Goal: Task Accomplishment & Management: Manage account settings

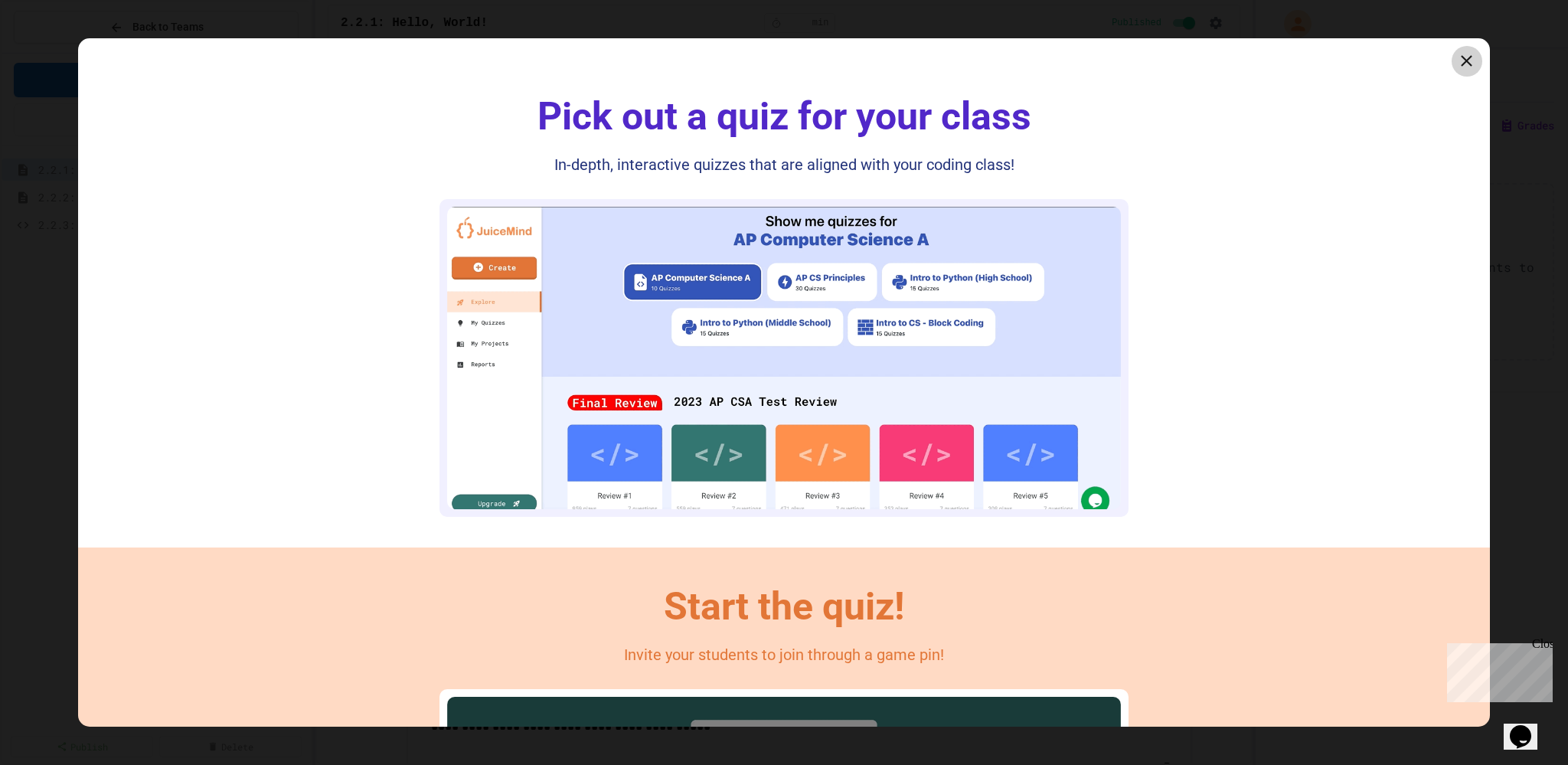
scroll to position [306, 0]
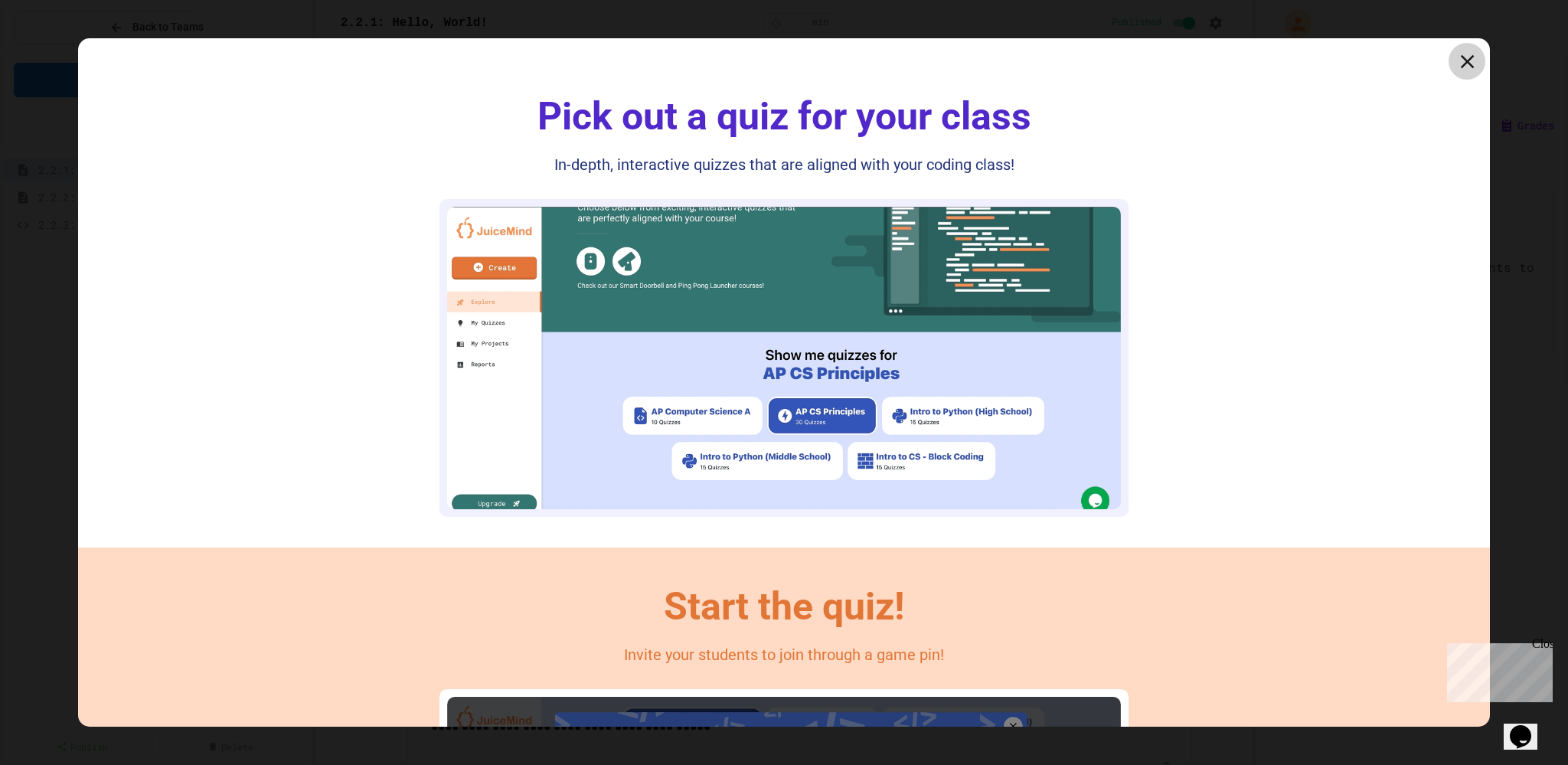
click at [1460, 59] on icon at bounding box center [1467, 61] width 14 height 14
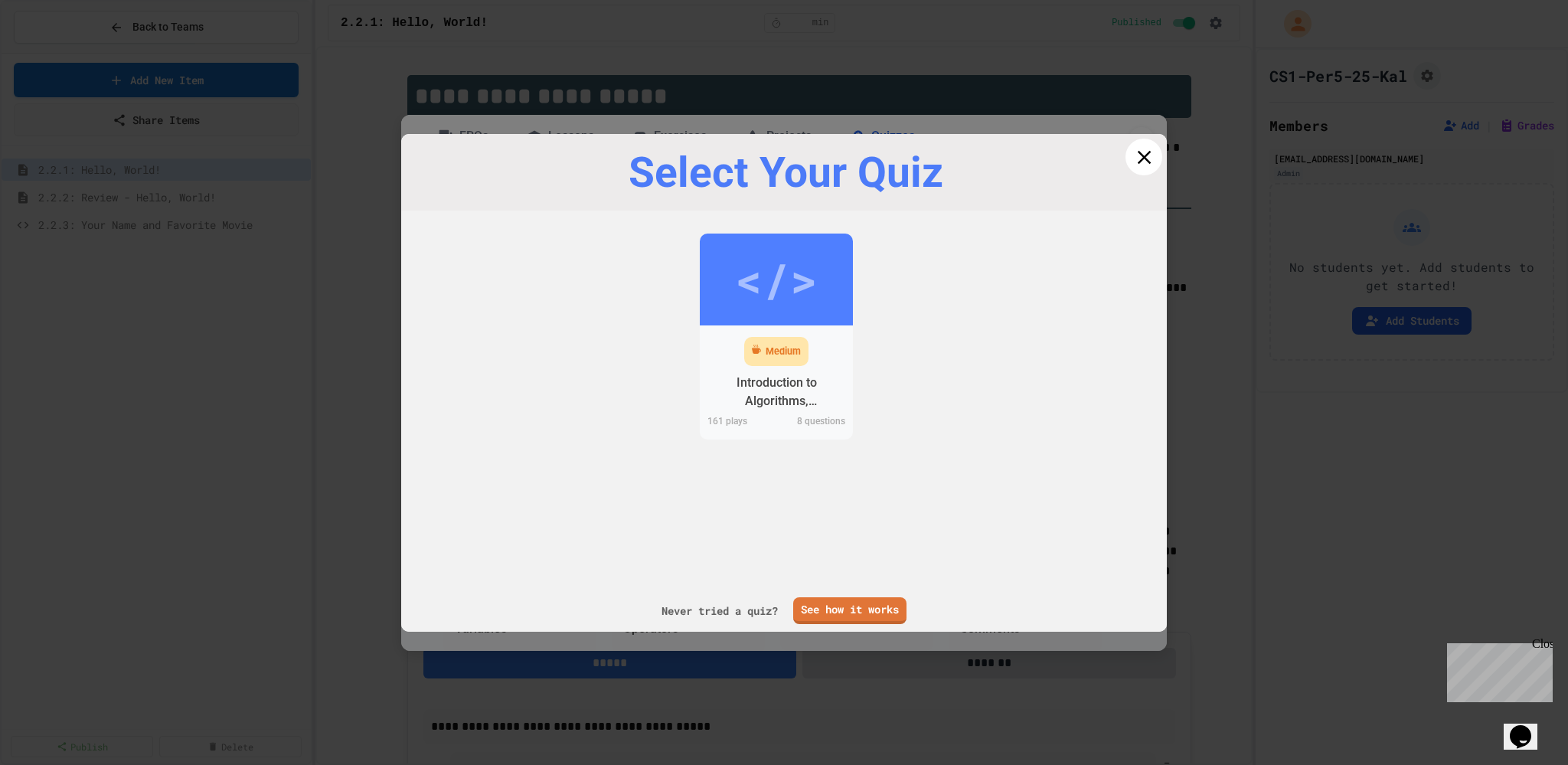
click at [1134, 152] on icon at bounding box center [1144, 157] width 23 height 23
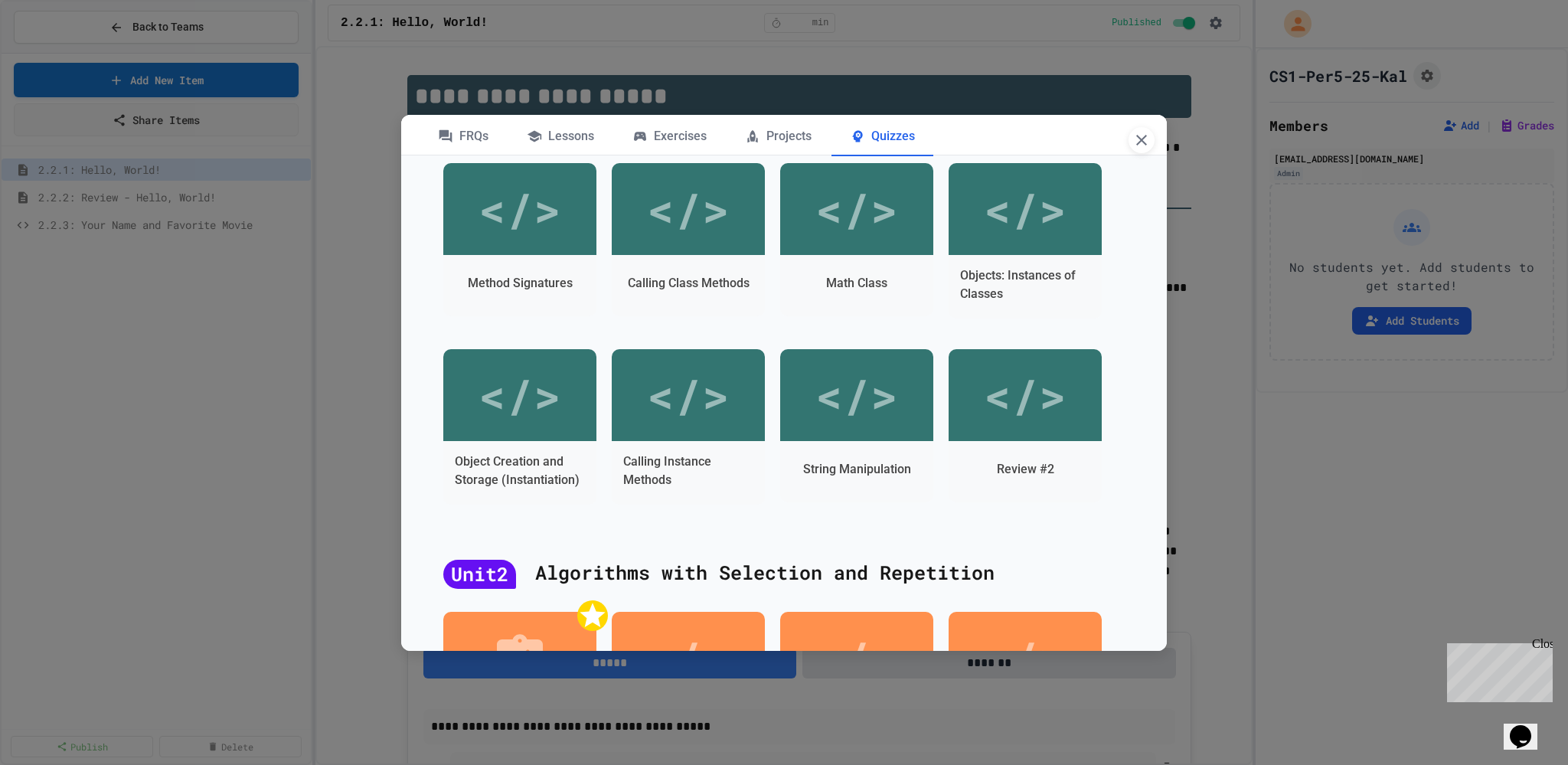
scroll to position [842, 0]
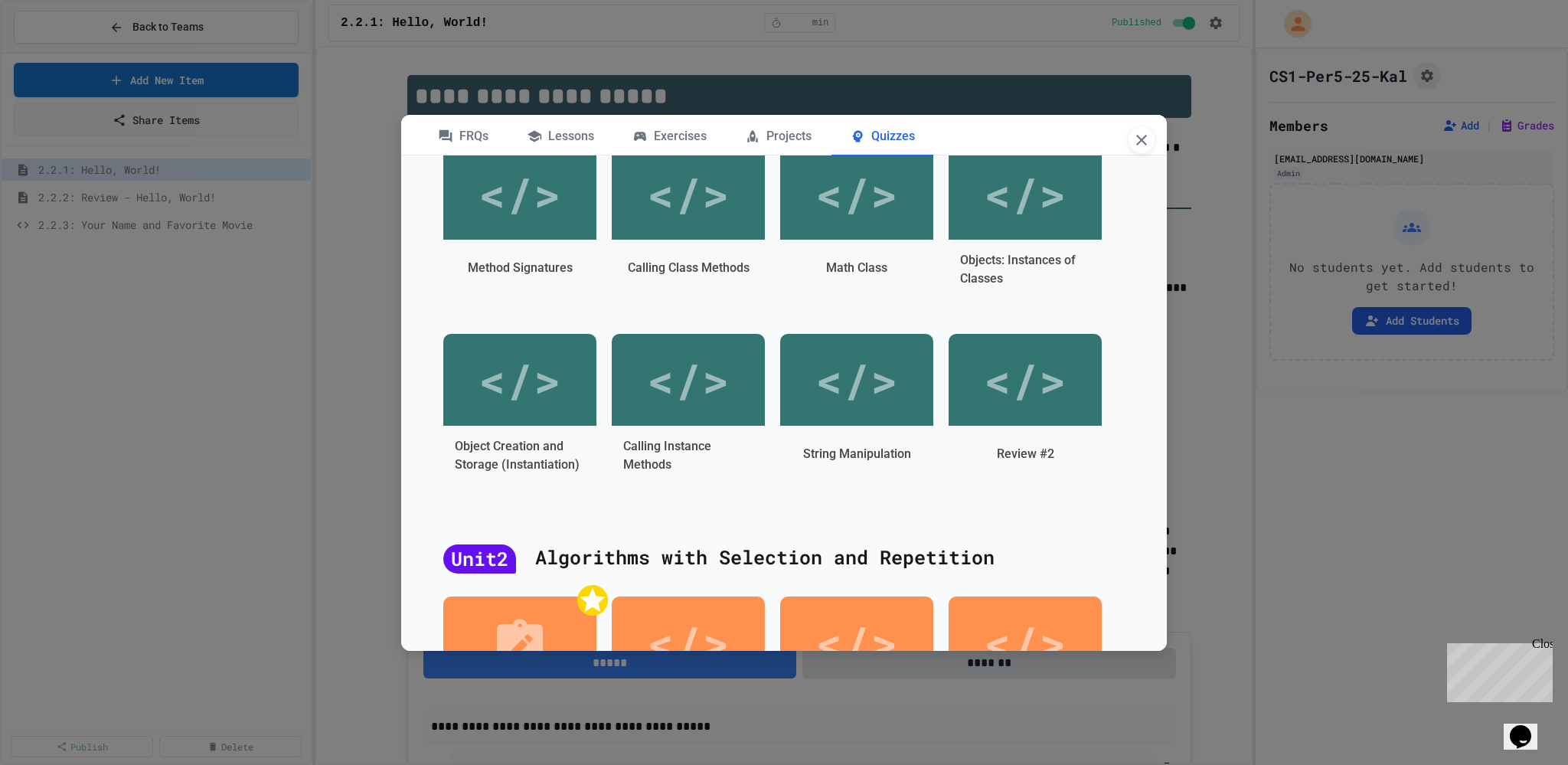
click at [1140, 137] on icon "button" at bounding box center [1142, 139] width 18 height 18
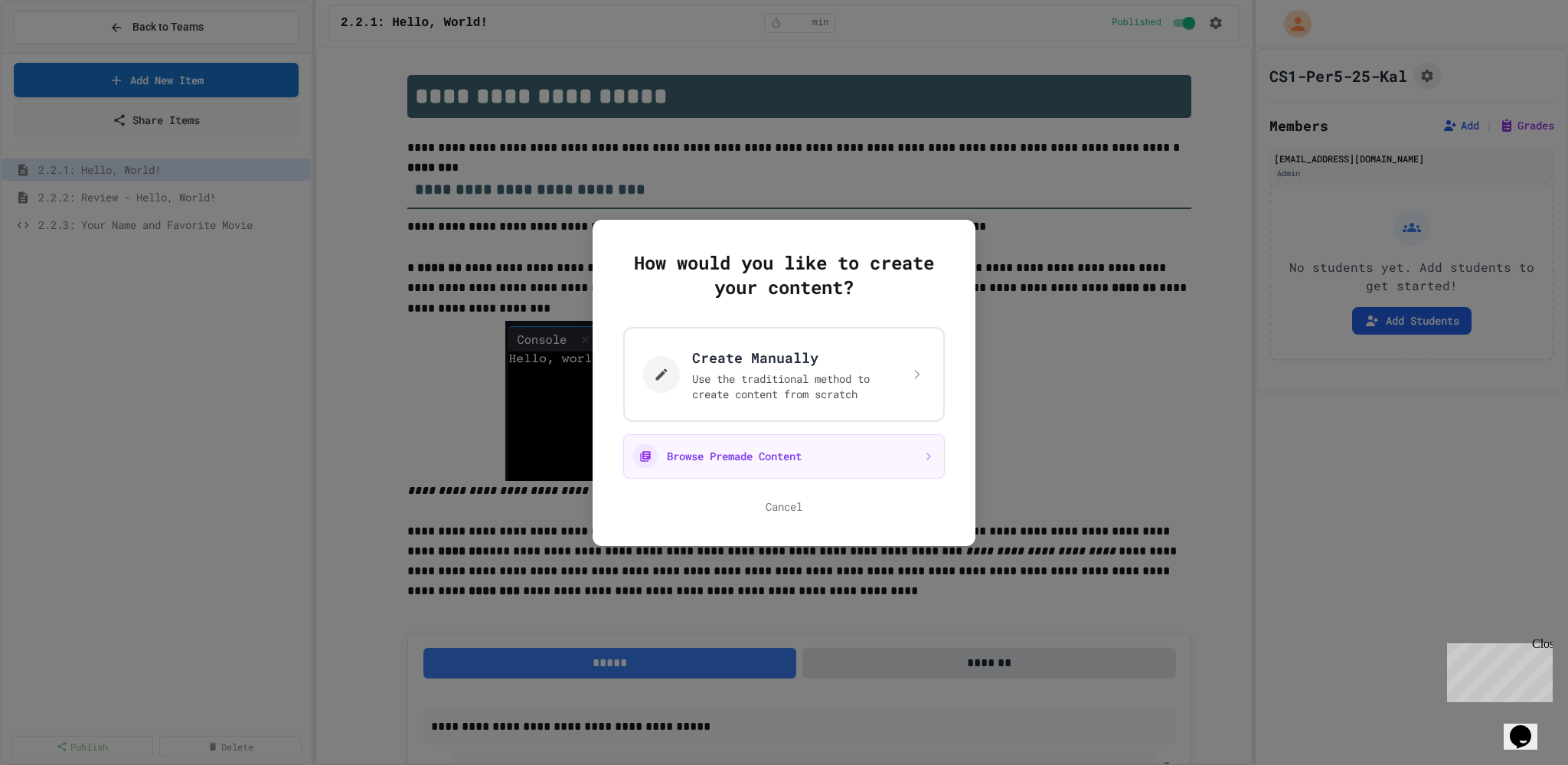
click at [143, 30] on div at bounding box center [784, 382] width 1568 height 765
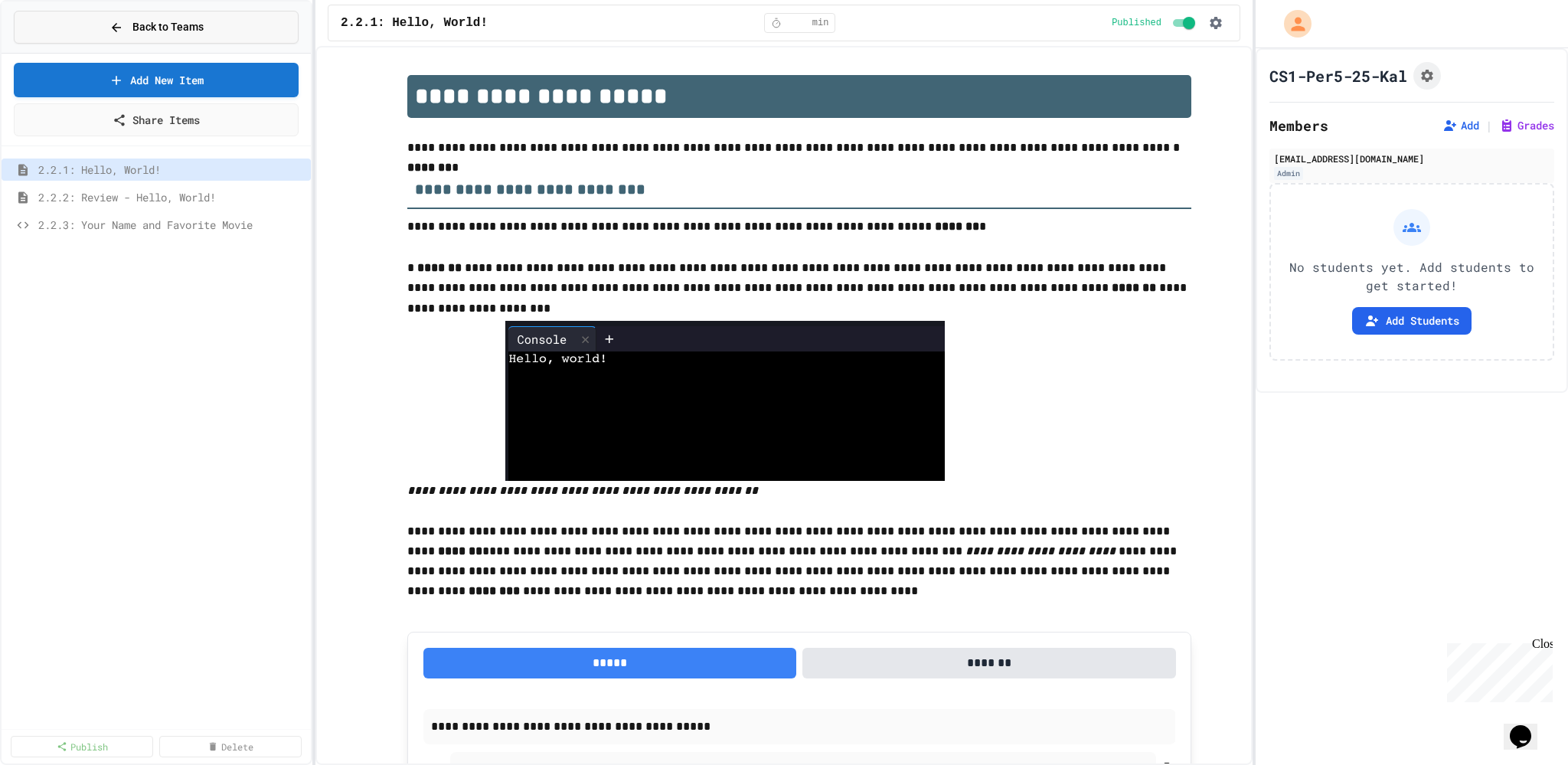
click at [119, 28] on icon at bounding box center [117, 28] width 14 height 14
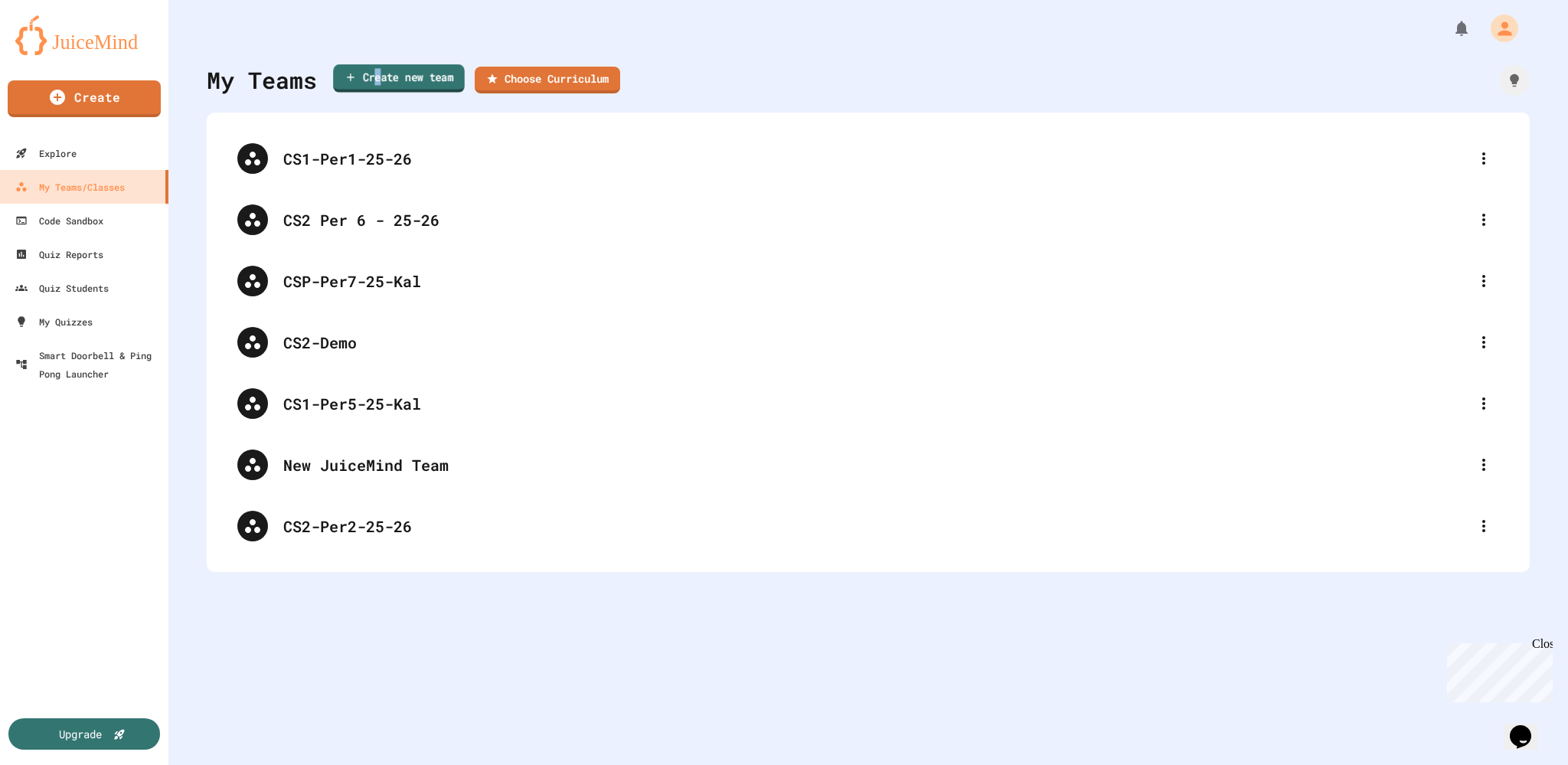
click at [379, 84] on link "Create new team" at bounding box center [399, 78] width 131 height 29
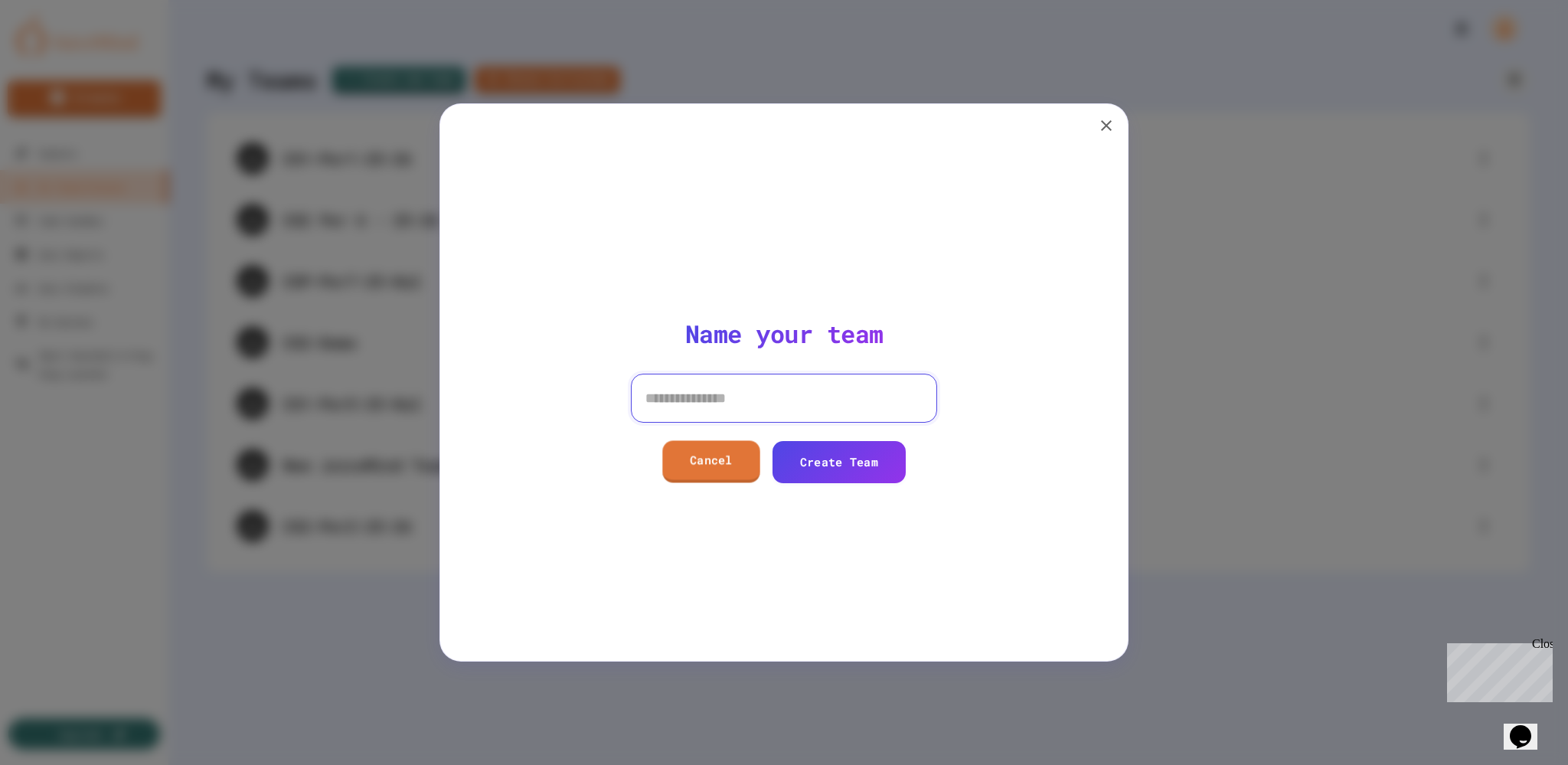
click at [688, 396] on input at bounding box center [784, 398] width 306 height 49
type input "**********"
click at [837, 468] on link "Create Team" at bounding box center [839, 460] width 130 height 44
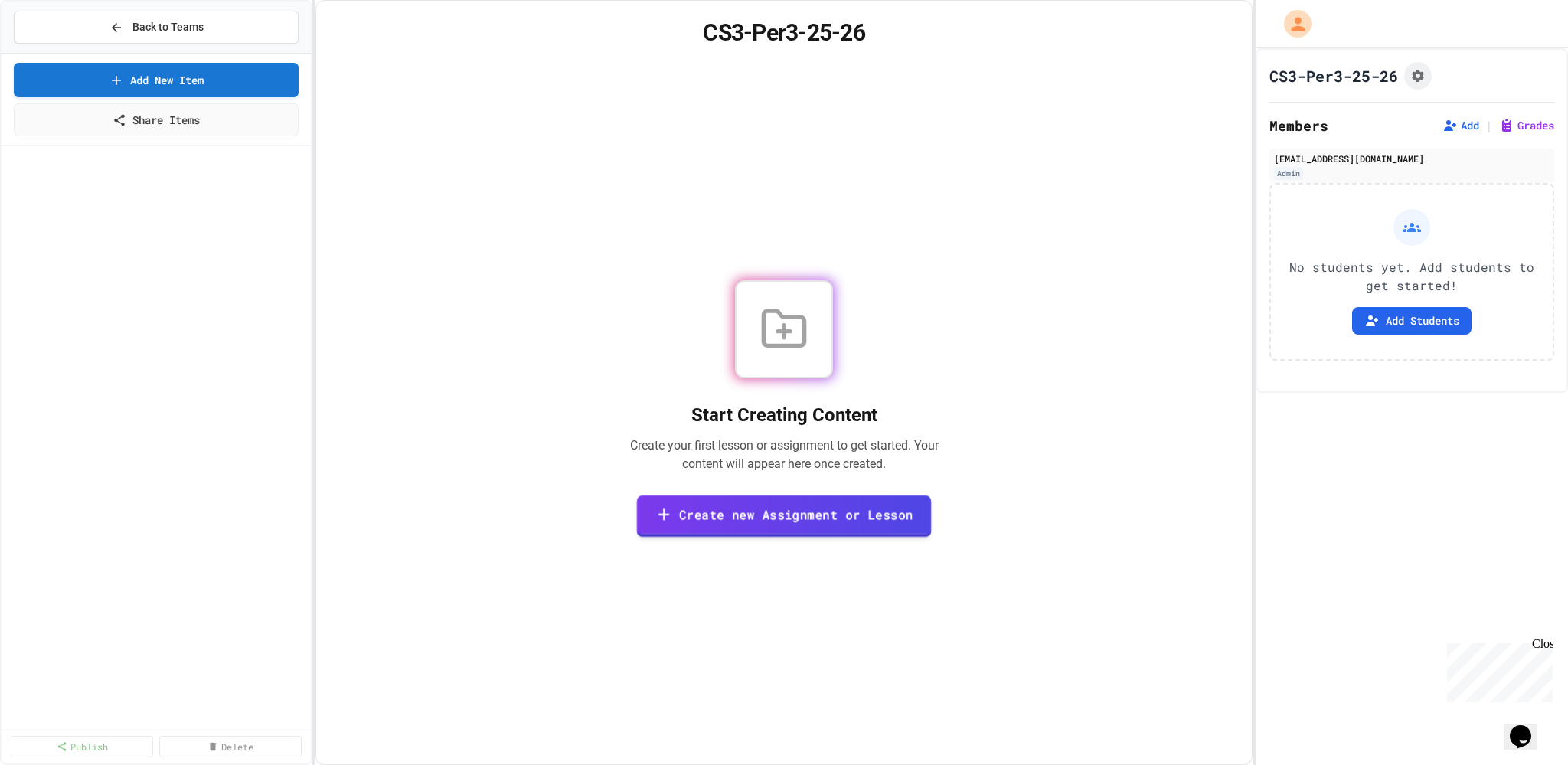
click at [840, 519] on link "Create new Assignment or Lesson" at bounding box center [784, 515] width 295 height 42
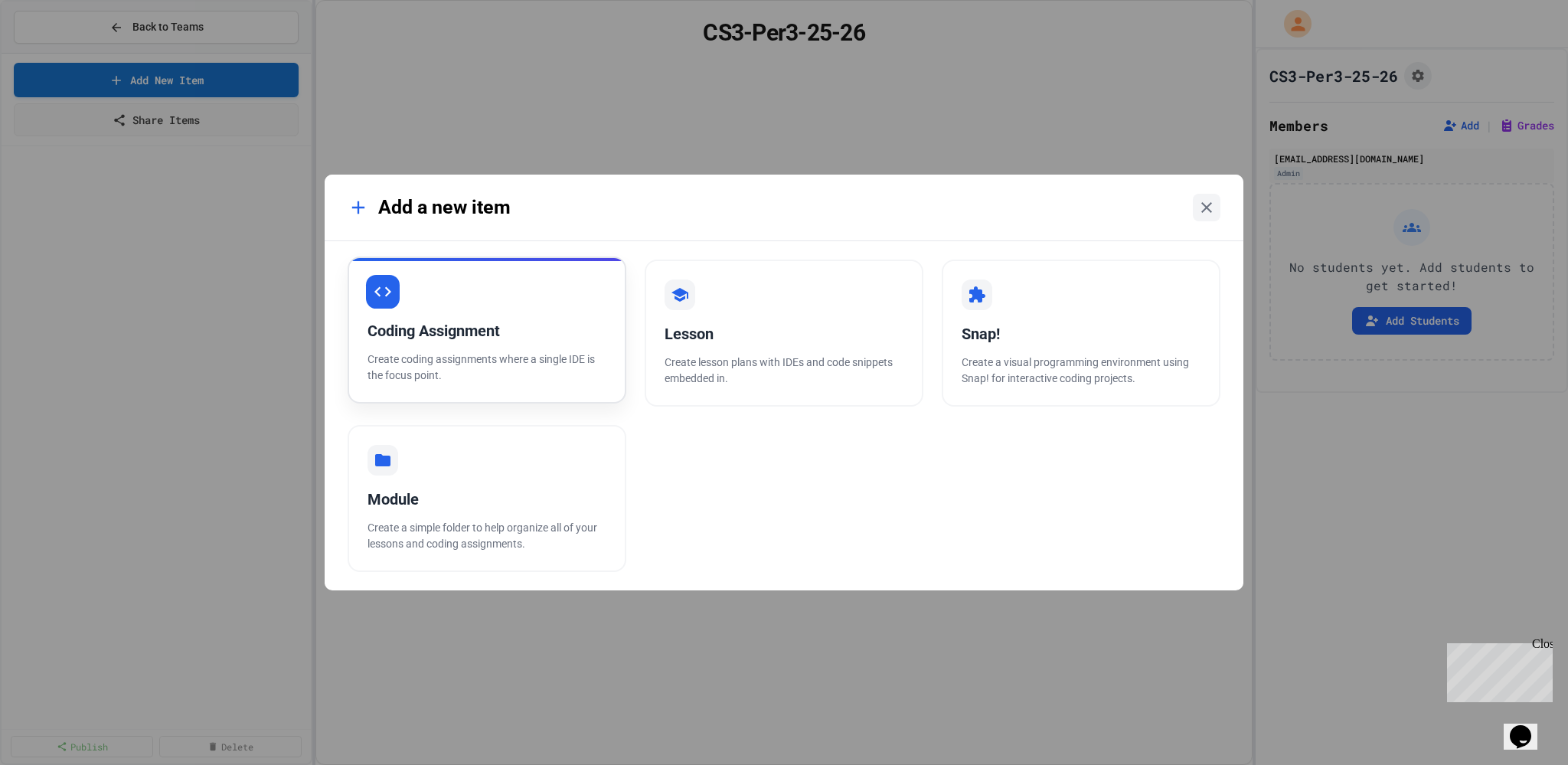
click at [379, 337] on div "Coding Assignment" at bounding box center [486, 331] width 239 height 23
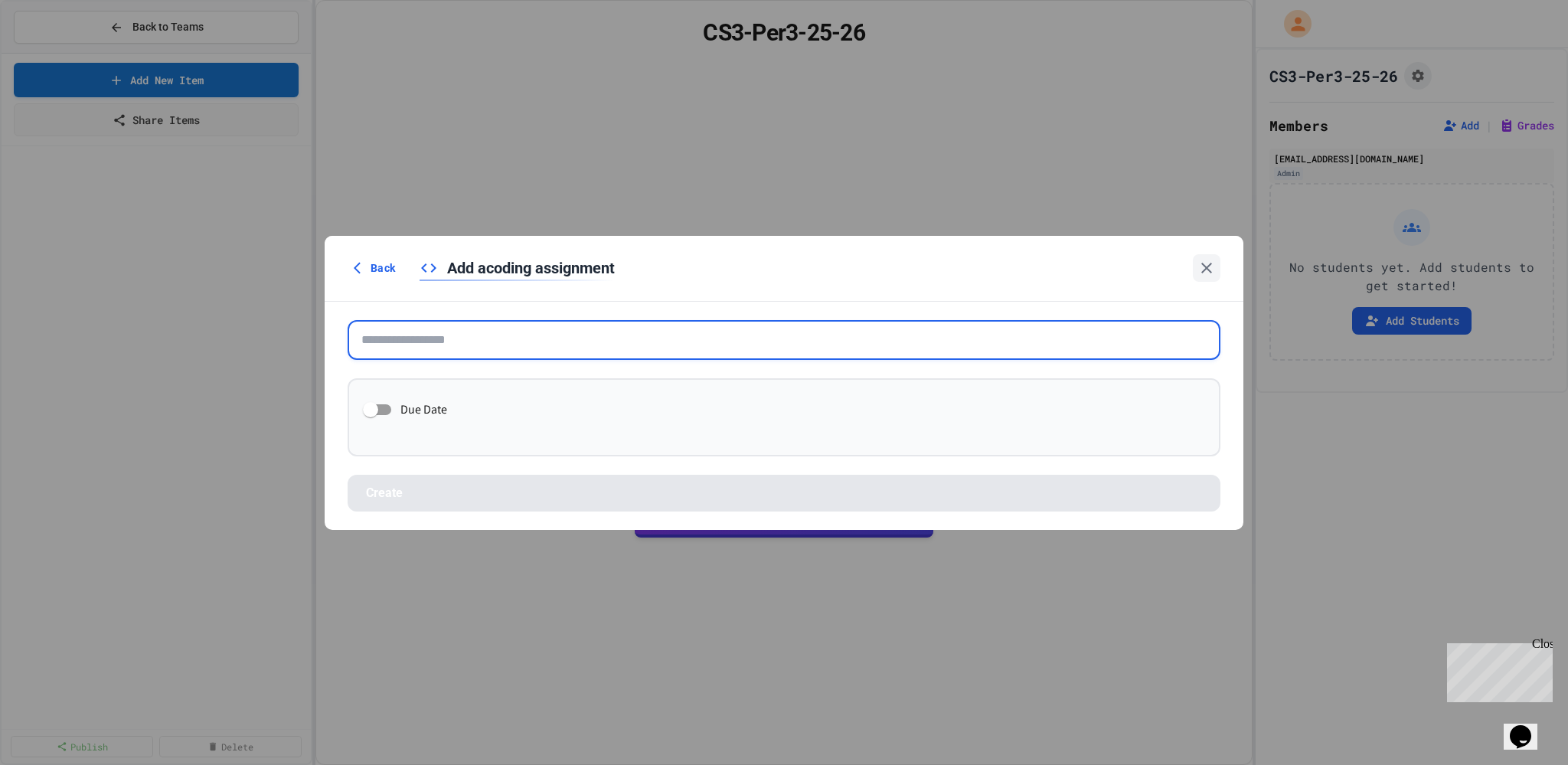
click at [390, 348] on input "text" at bounding box center [784, 340] width 873 height 40
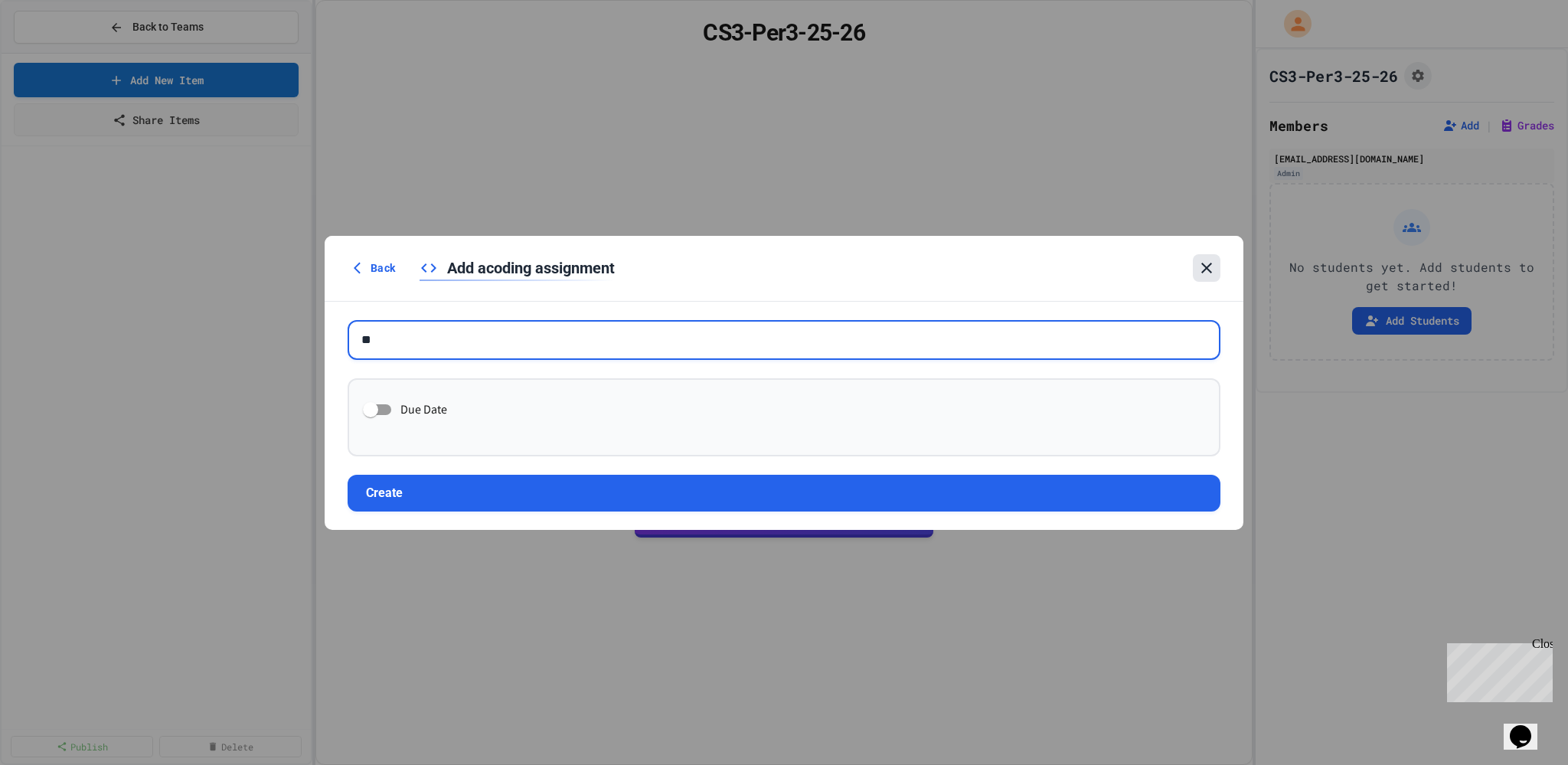
type input "**"
click at [1216, 260] on div at bounding box center [1207, 268] width 28 height 28
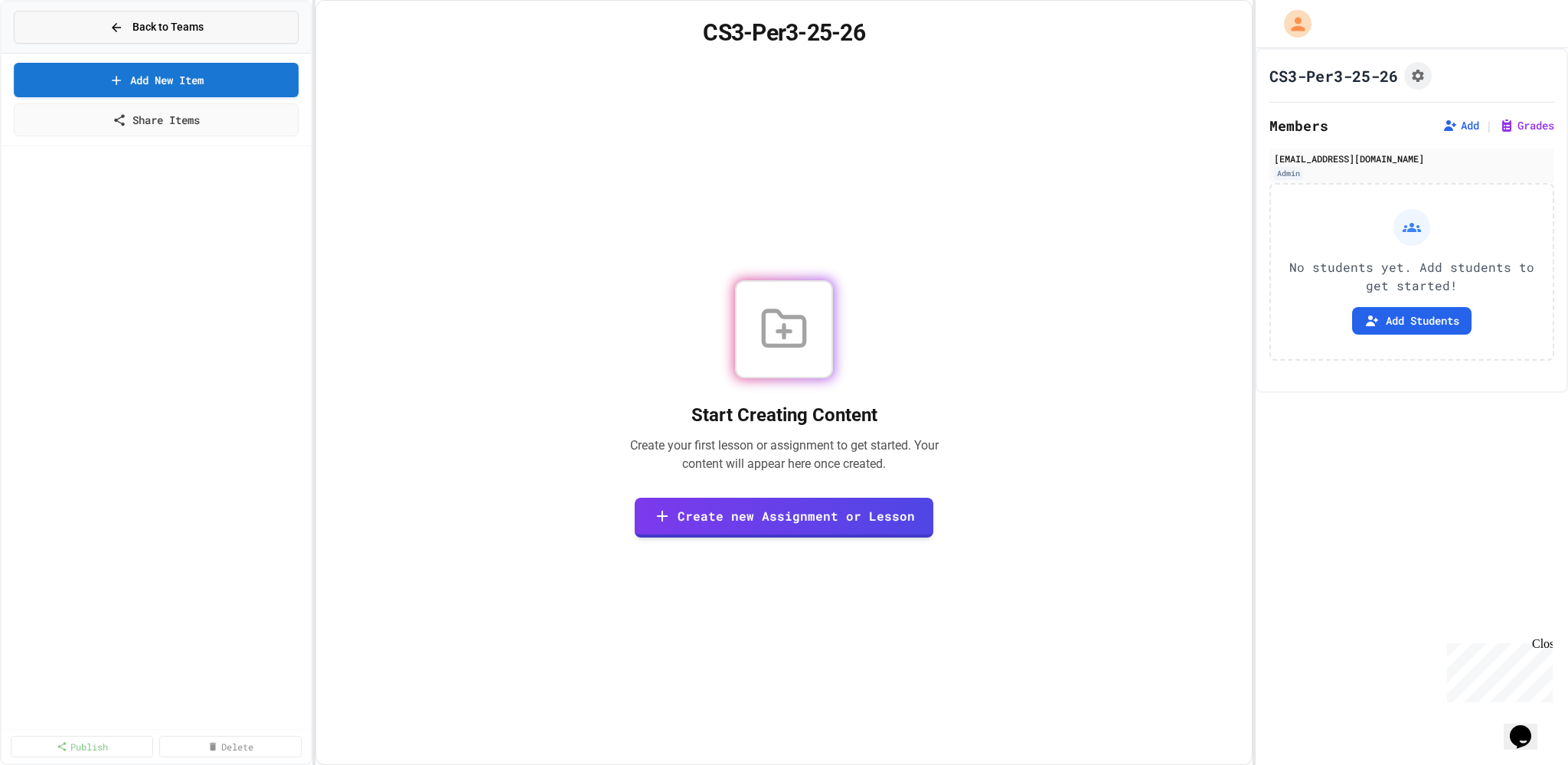
click at [125, 32] on div "Back to Teams" at bounding box center [157, 27] width 94 height 16
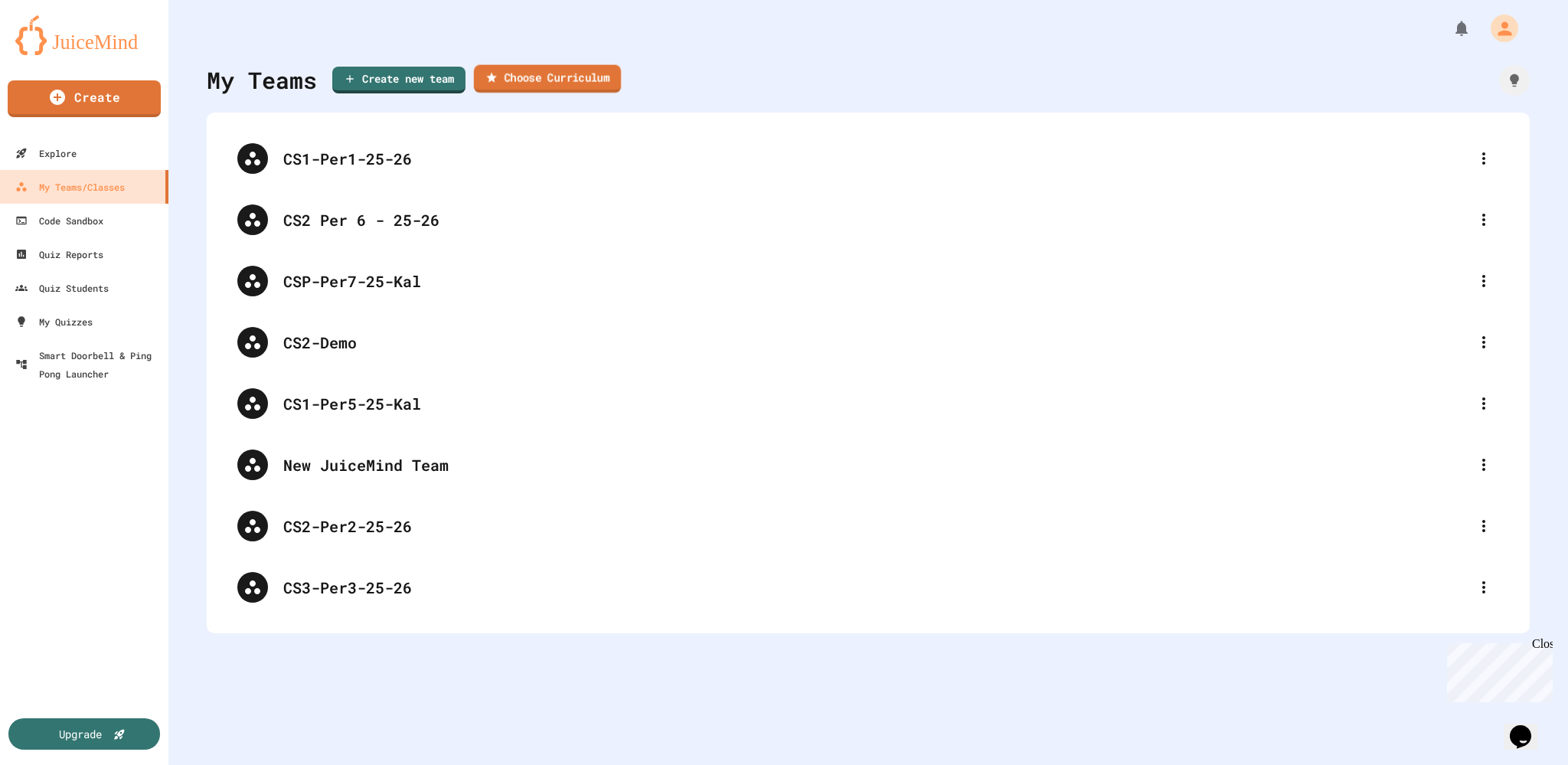
click at [532, 77] on link "Choose Curriculum" at bounding box center [547, 79] width 147 height 29
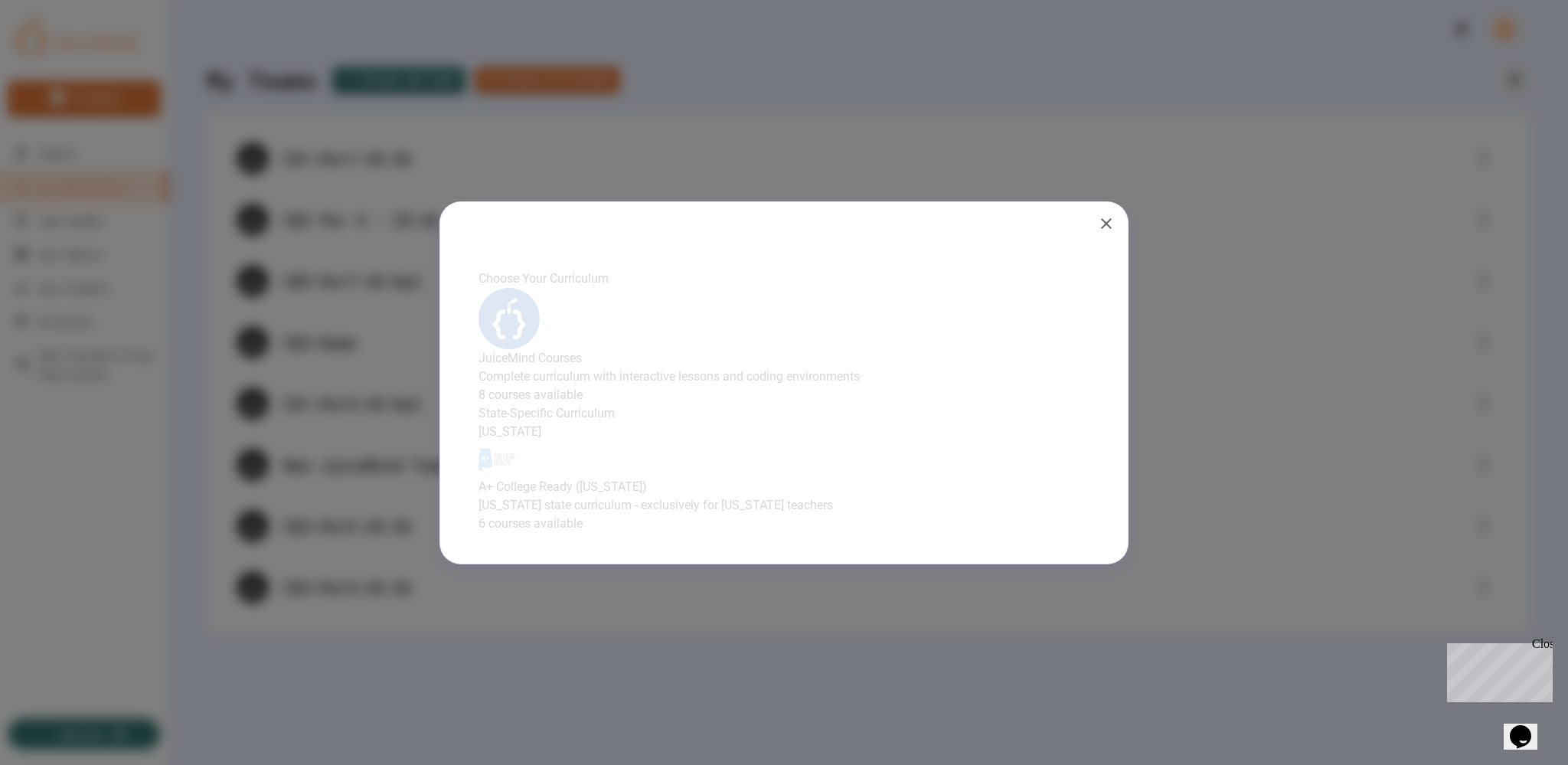
click at [736, 367] on p "Complete curriculum with interactive lessons and coding environments" at bounding box center [784, 376] width 627 height 18
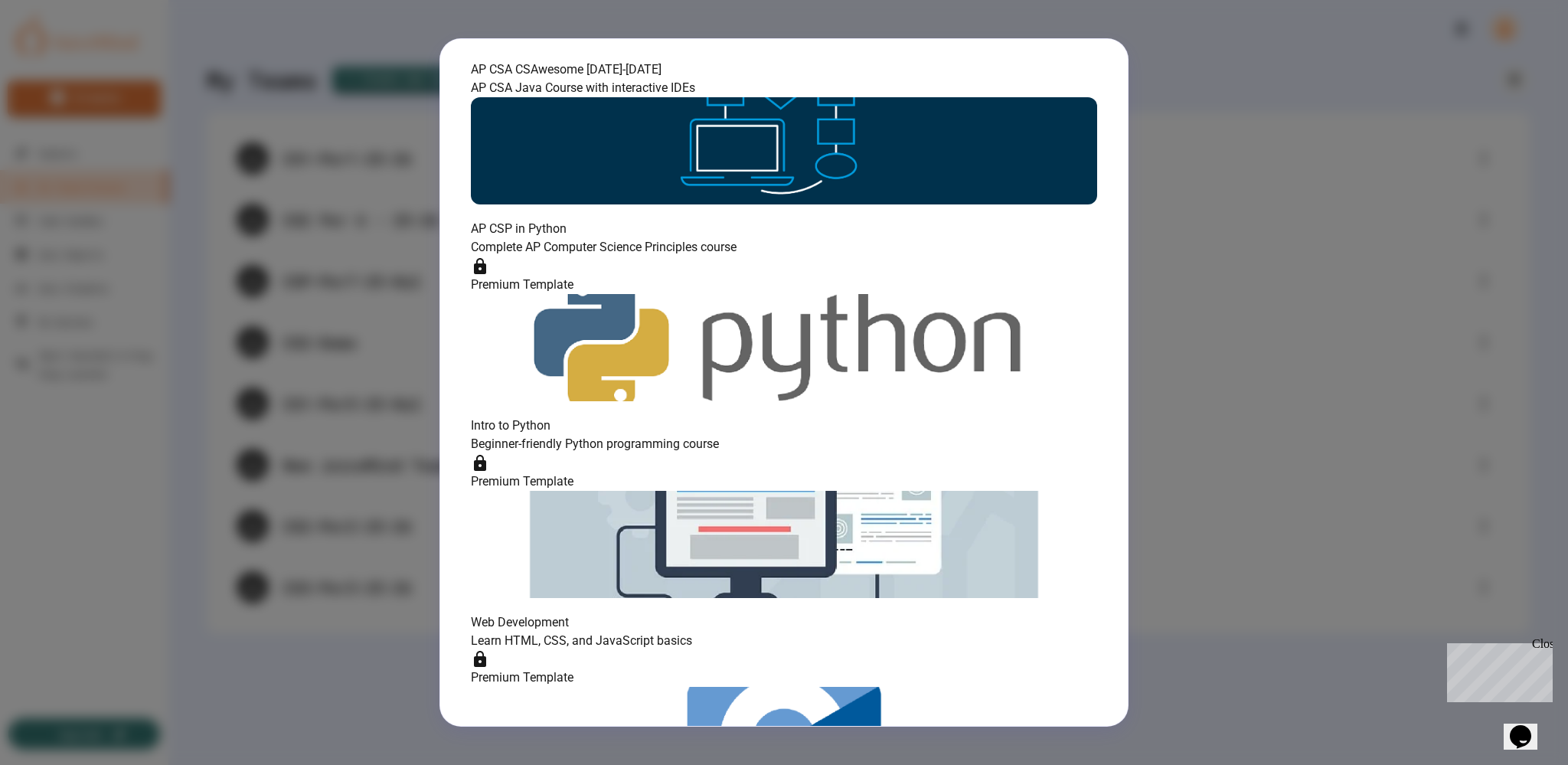
scroll to position [167, 0]
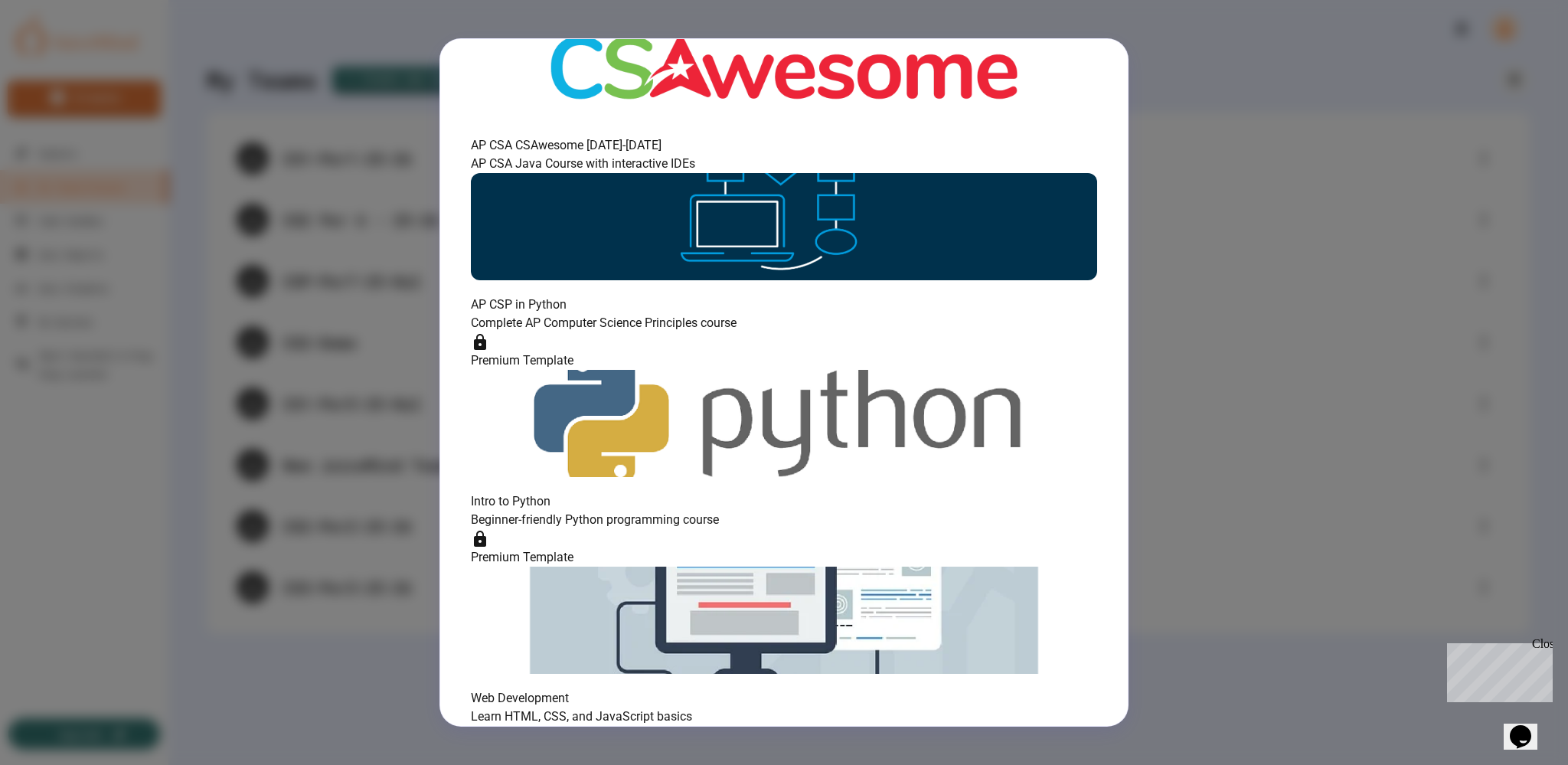
click at [622, 155] on h6 "AP CSA CSAwesome [DATE]-[DATE]" at bounding box center [784, 145] width 627 height 18
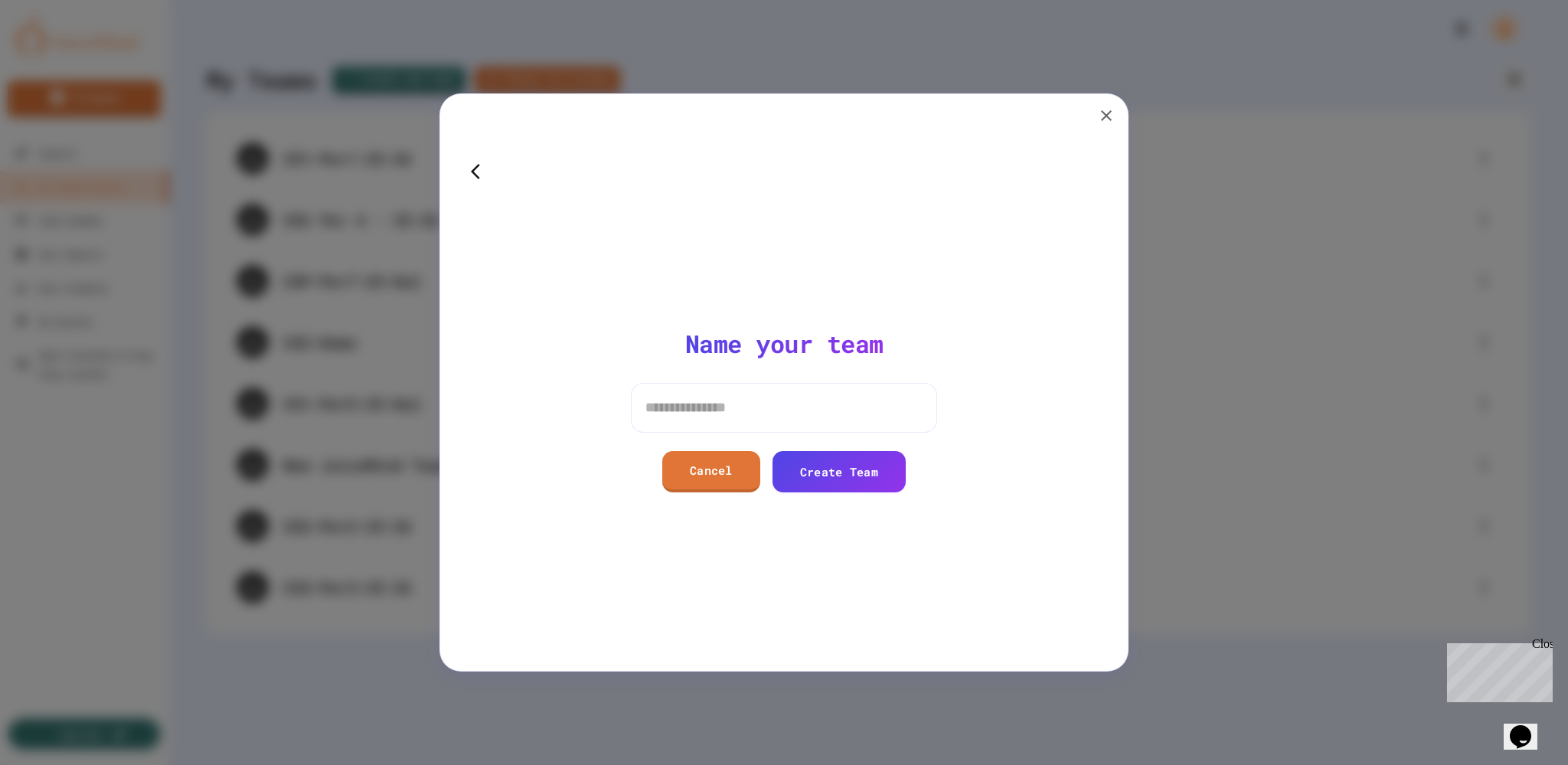
scroll to position [0, 0]
click at [759, 394] on input at bounding box center [784, 407] width 306 height 49
drag, startPoint x: 684, startPoint y: 402, endPoint x: 669, endPoint y: 406, distance: 15.5
click at [669, 406] on input "**********" at bounding box center [784, 407] width 306 height 49
type input "**********"
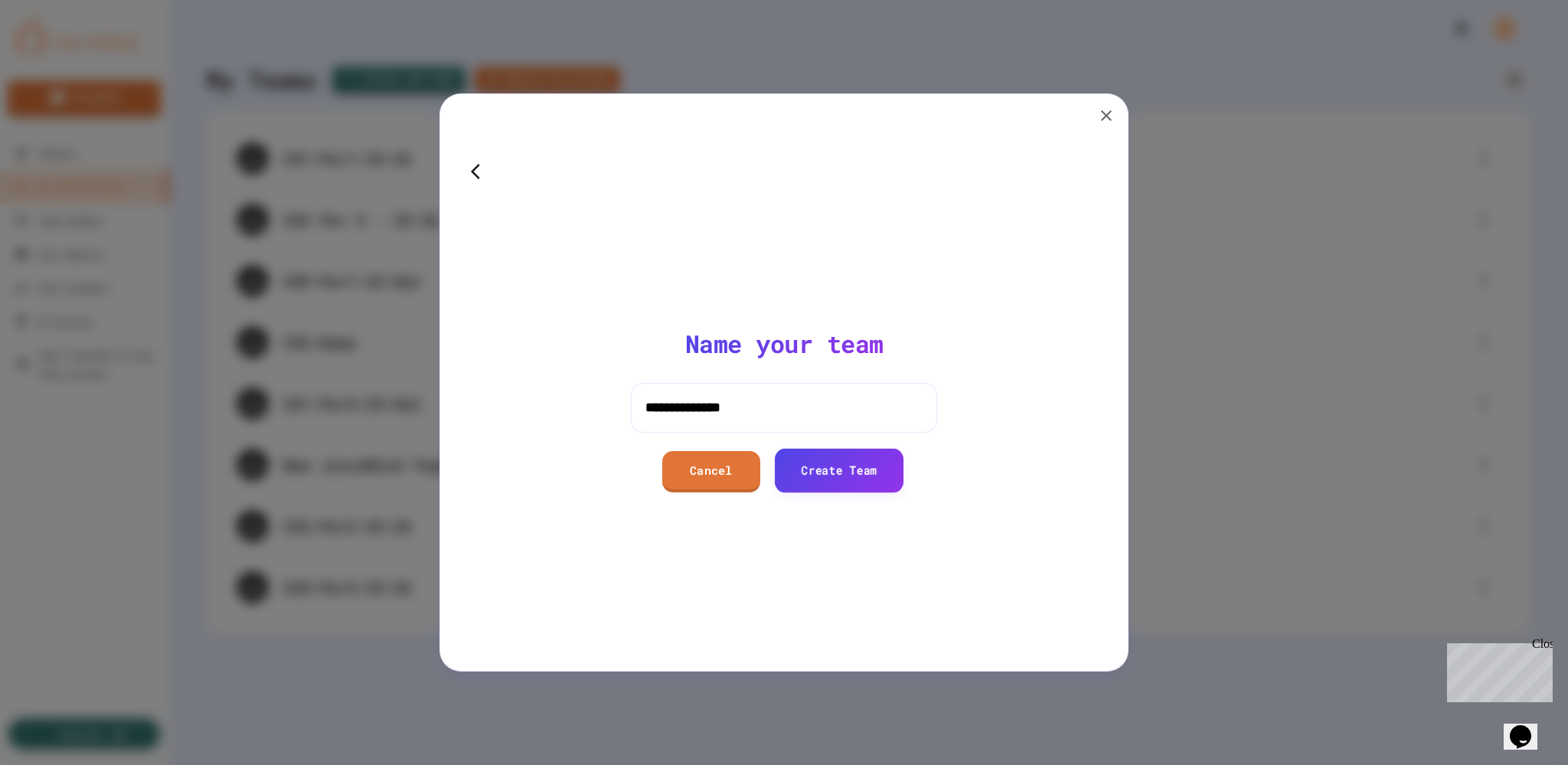
click at [852, 461] on link "Create Team" at bounding box center [840, 470] width 130 height 44
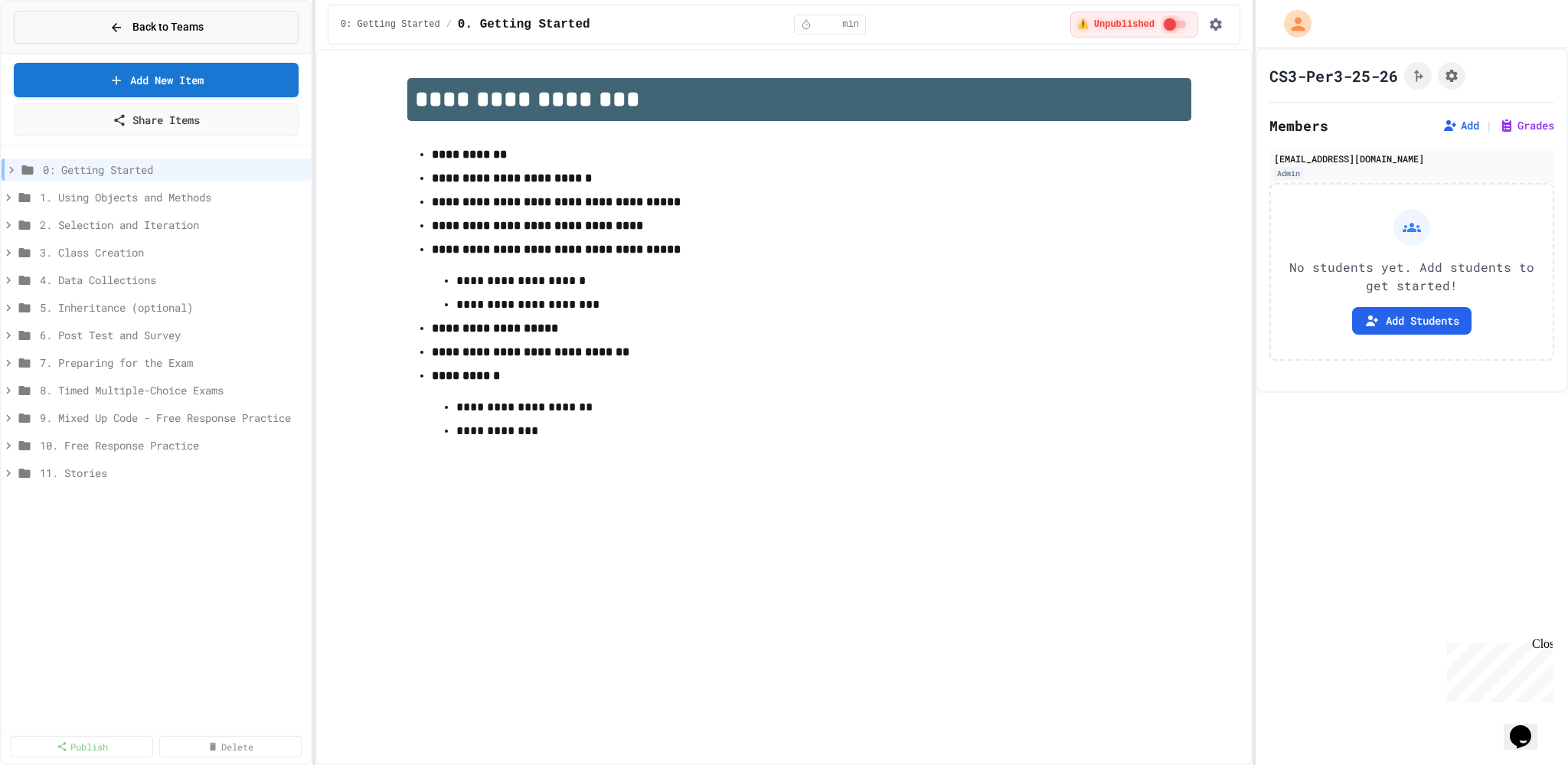
click at [123, 27] on icon at bounding box center [117, 28] width 14 height 14
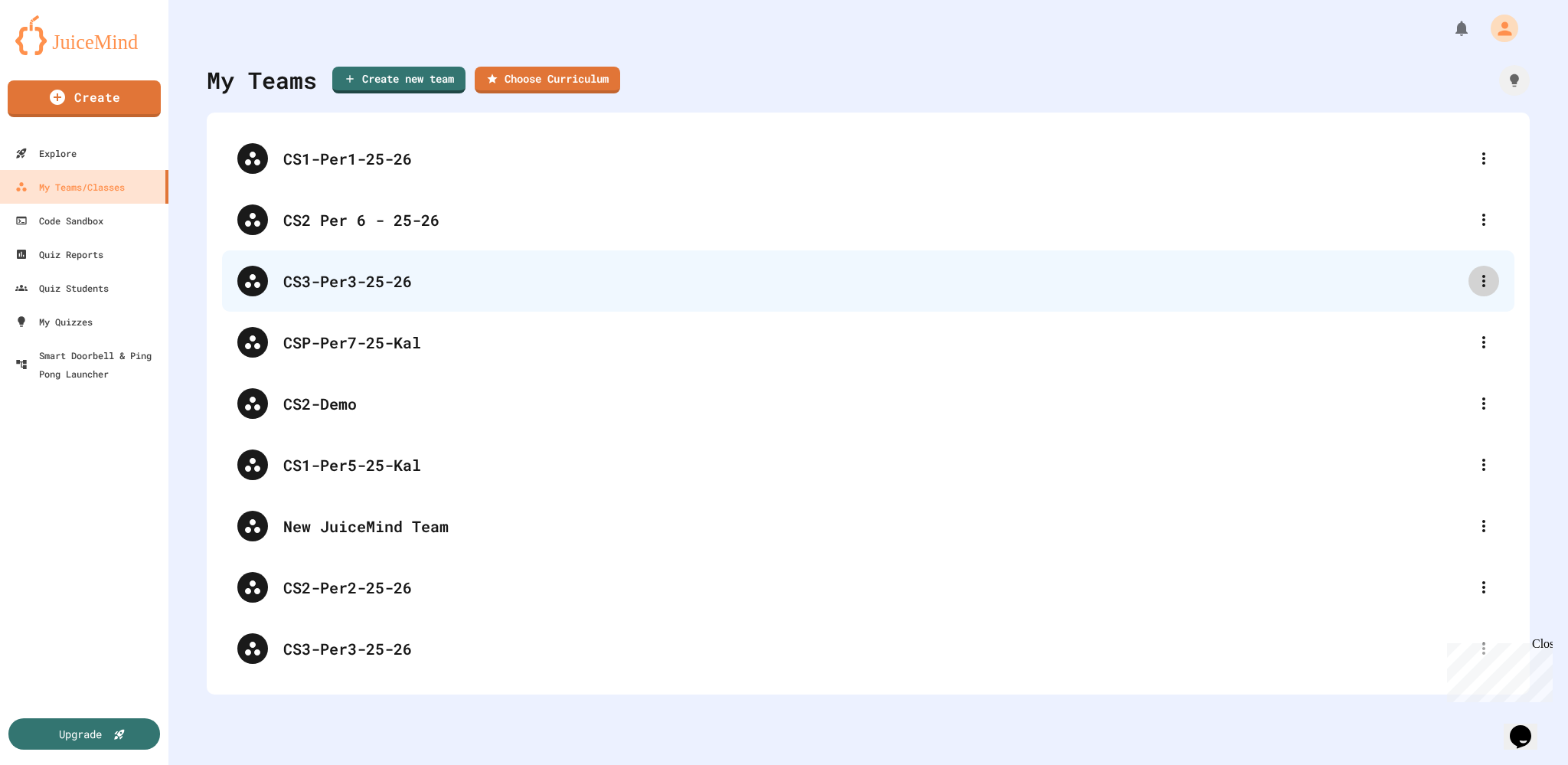
click at [1483, 285] on div at bounding box center [1484, 280] width 30 height 30
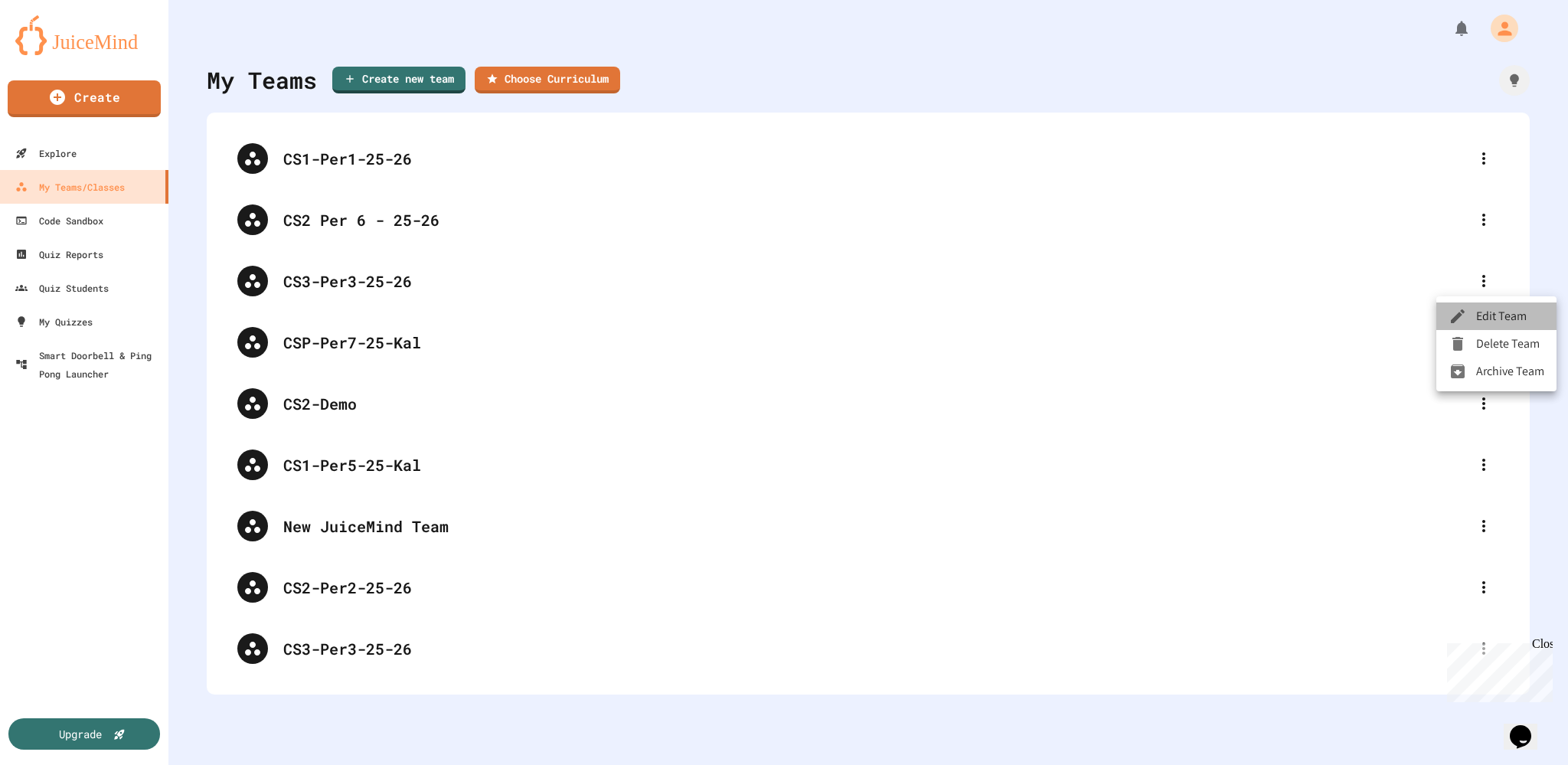
click at [1484, 316] on li "Edit Team" at bounding box center [1497, 317] width 120 height 28
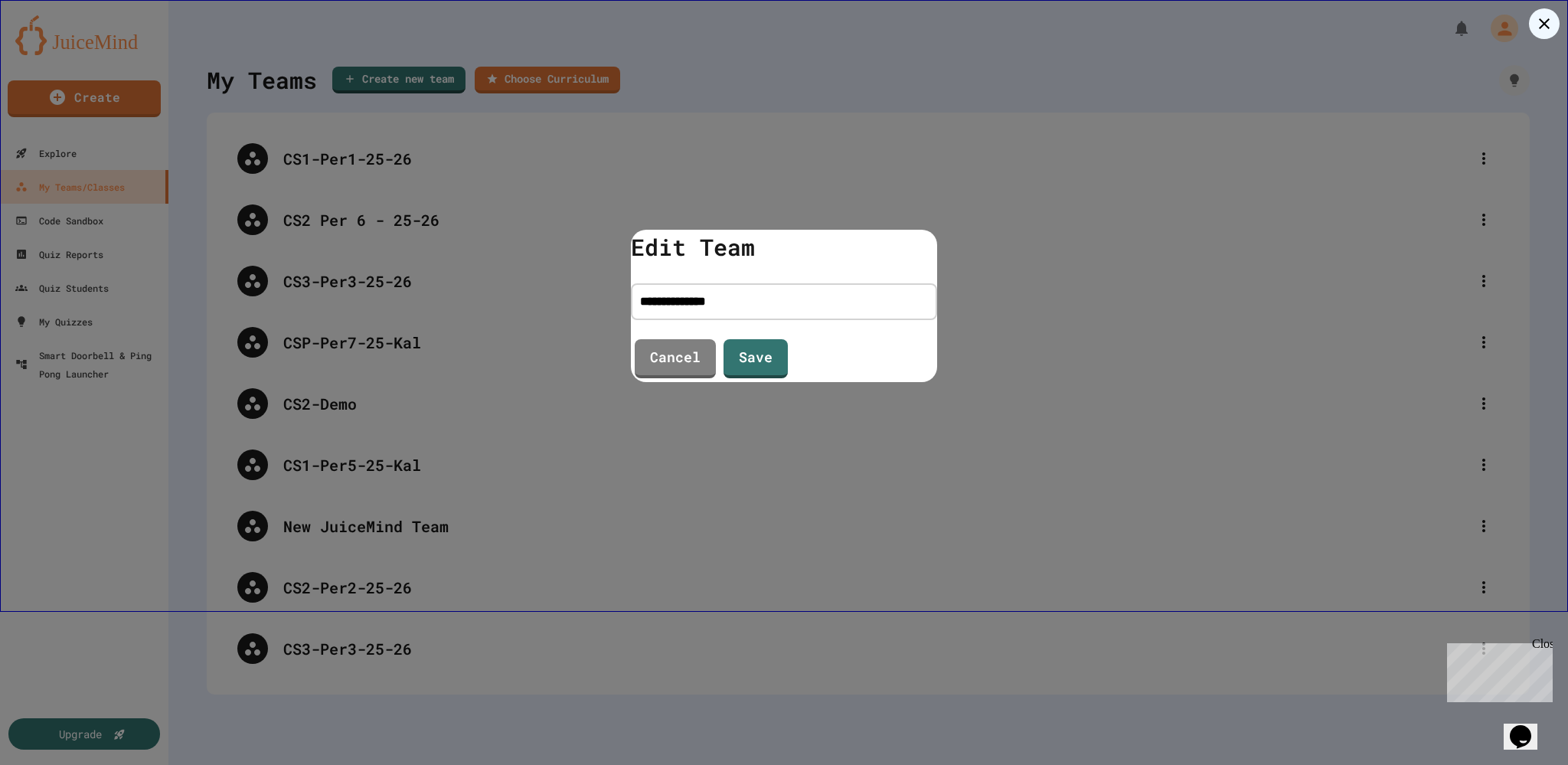
drag, startPoint x: 725, startPoint y: 298, endPoint x: 769, endPoint y: 294, distance: 44.2
click at [769, 295] on input "**********" at bounding box center [784, 302] width 306 height 37
type input "**********"
click at [774, 354] on link "Save" at bounding box center [756, 358] width 65 height 42
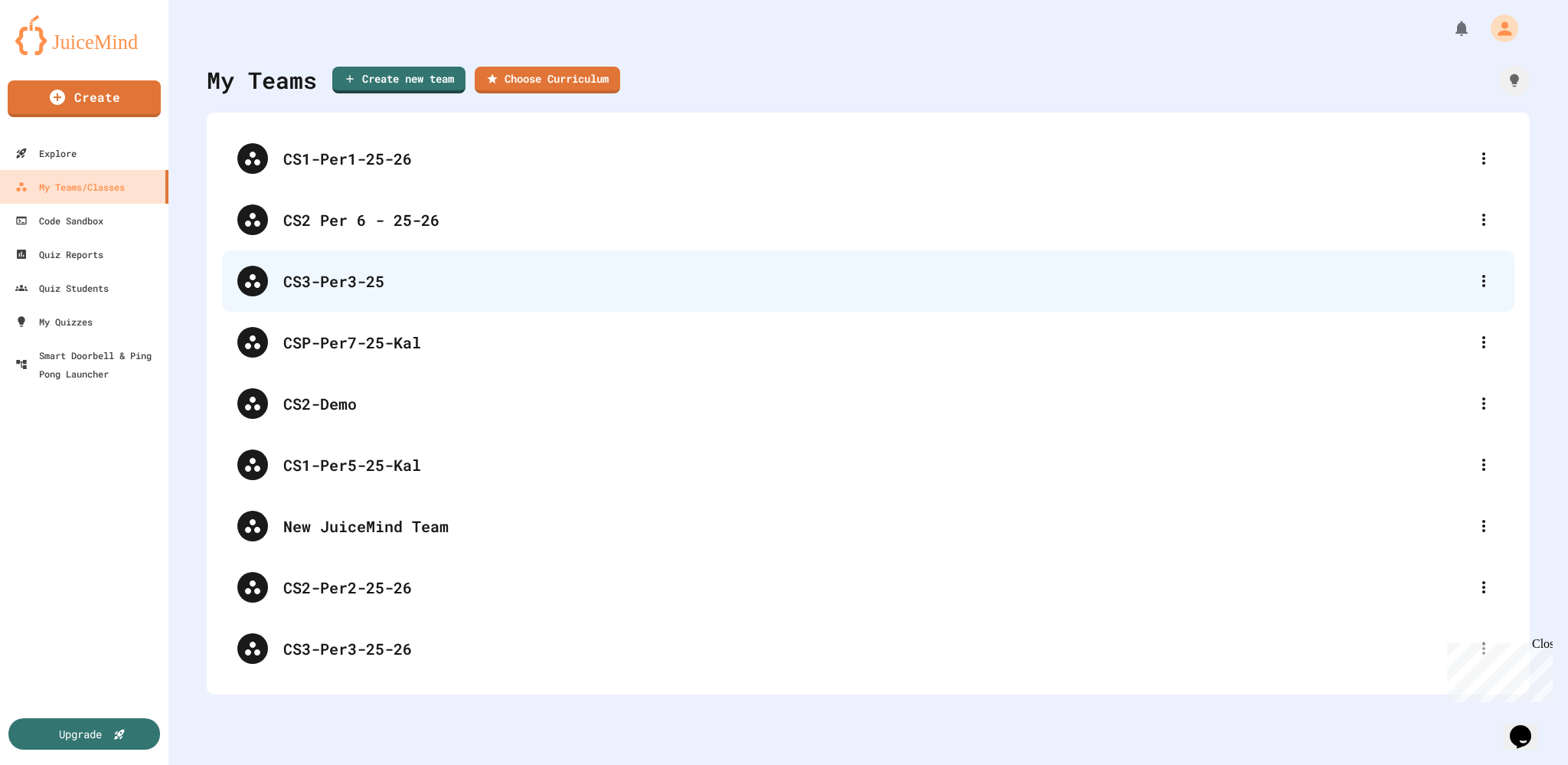
click at [367, 282] on div "CS3-Per3-25" at bounding box center [876, 281] width 1185 height 23
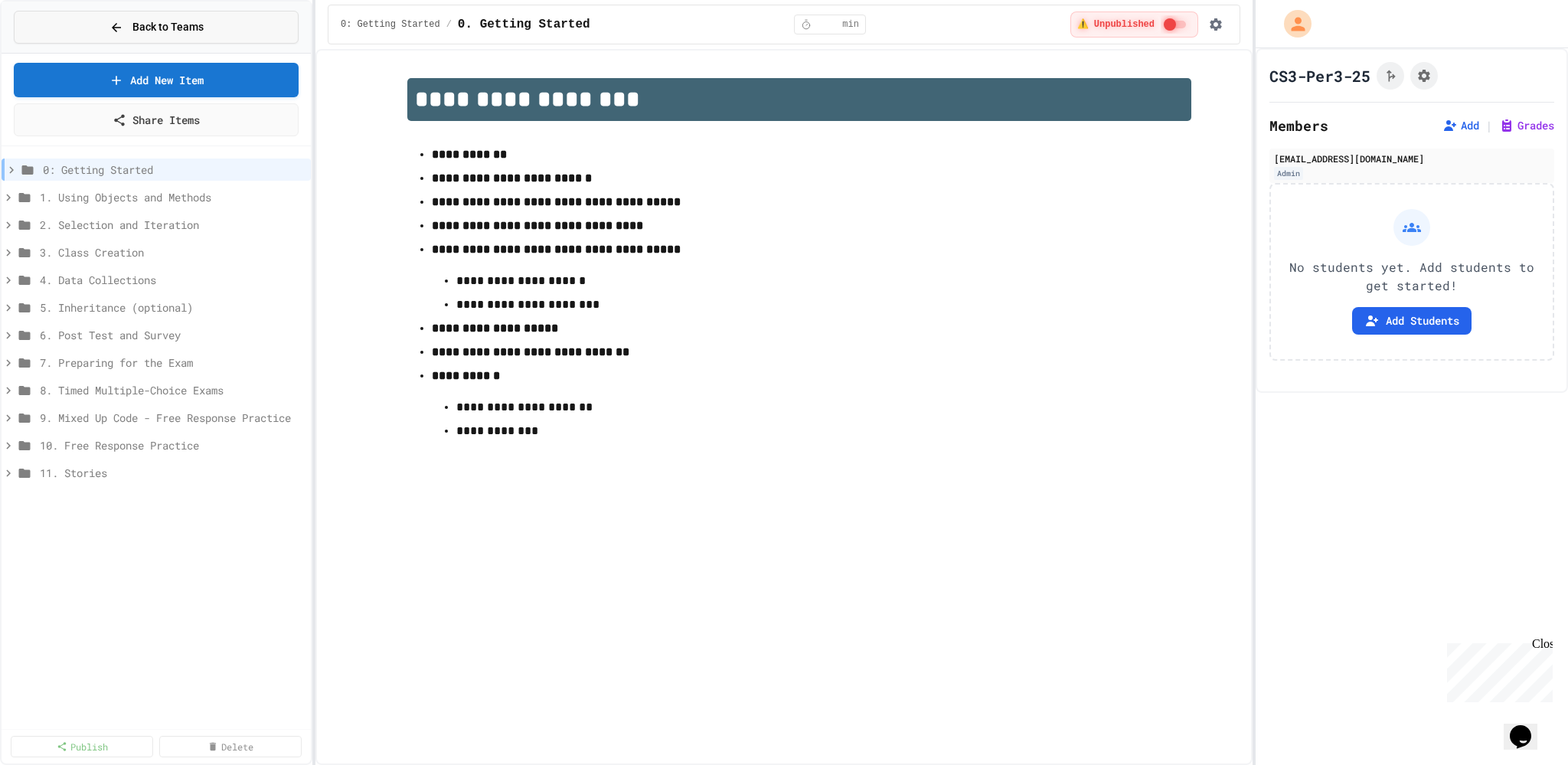
click at [118, 21] on icon at bounding box center [117, 28] width 14 height 14
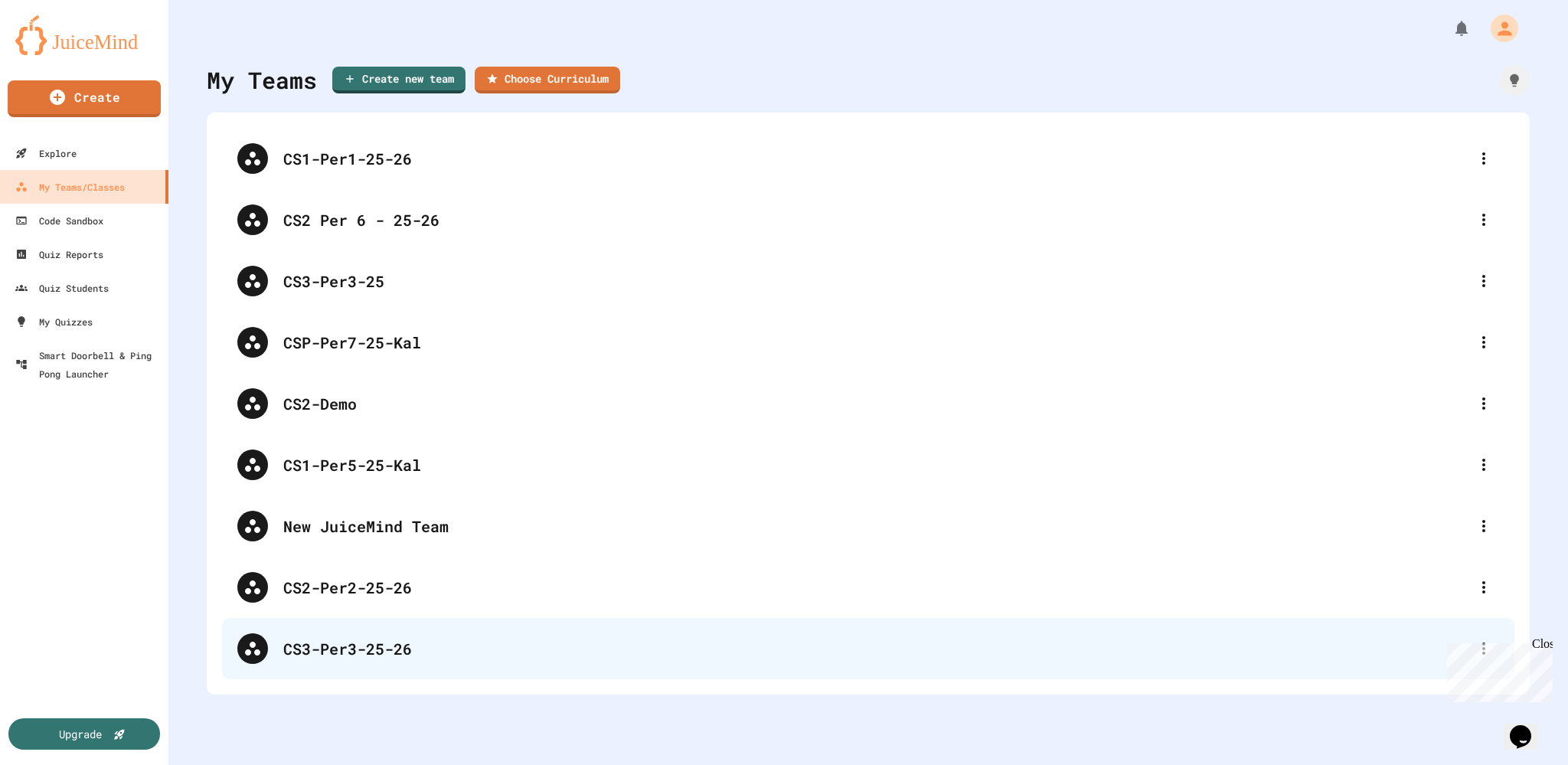
click at [296, 656] on div "CS3-Per3-25-26" at bounding box center [876, 648] width 1185 height 23
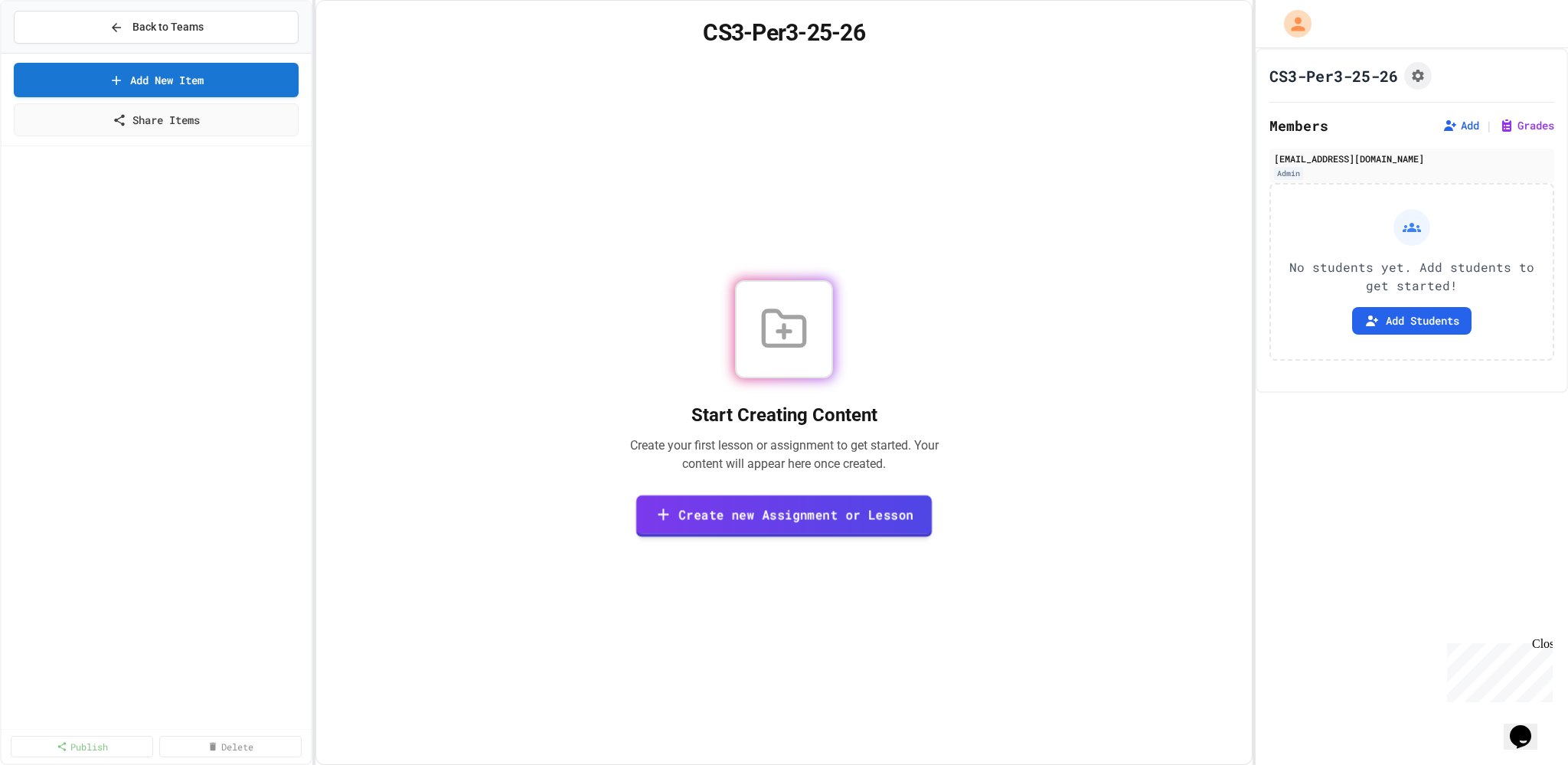
click at [729, 508] on link "Create new Assignment or Lesson" at bounding box center [784, 515] width 297 height 42
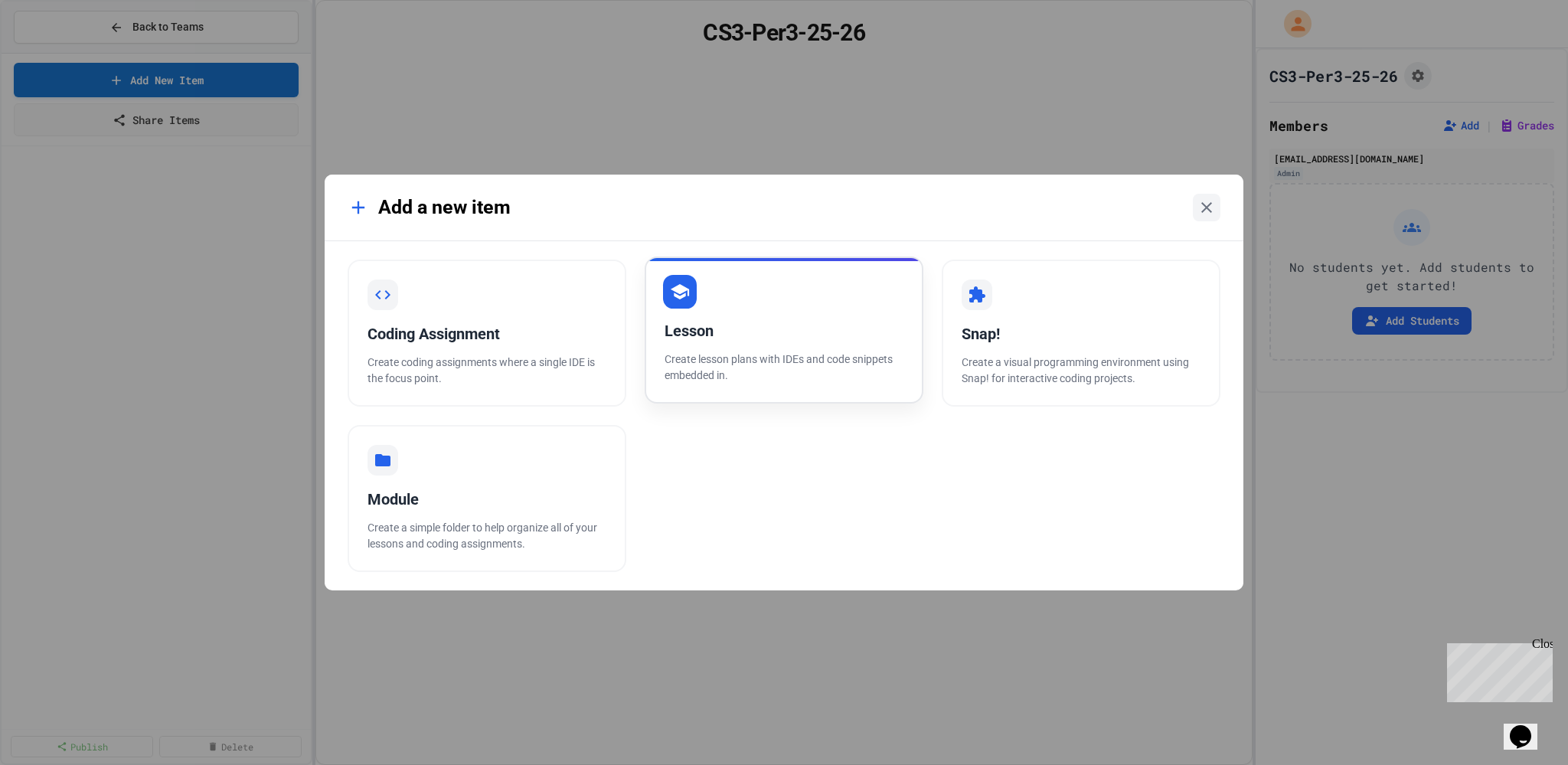
click at [707, 293] on div "Lesson Create lesson plans with IDEs and code snippets embedded in." at bounding box center [784, 330] width 278 height 147
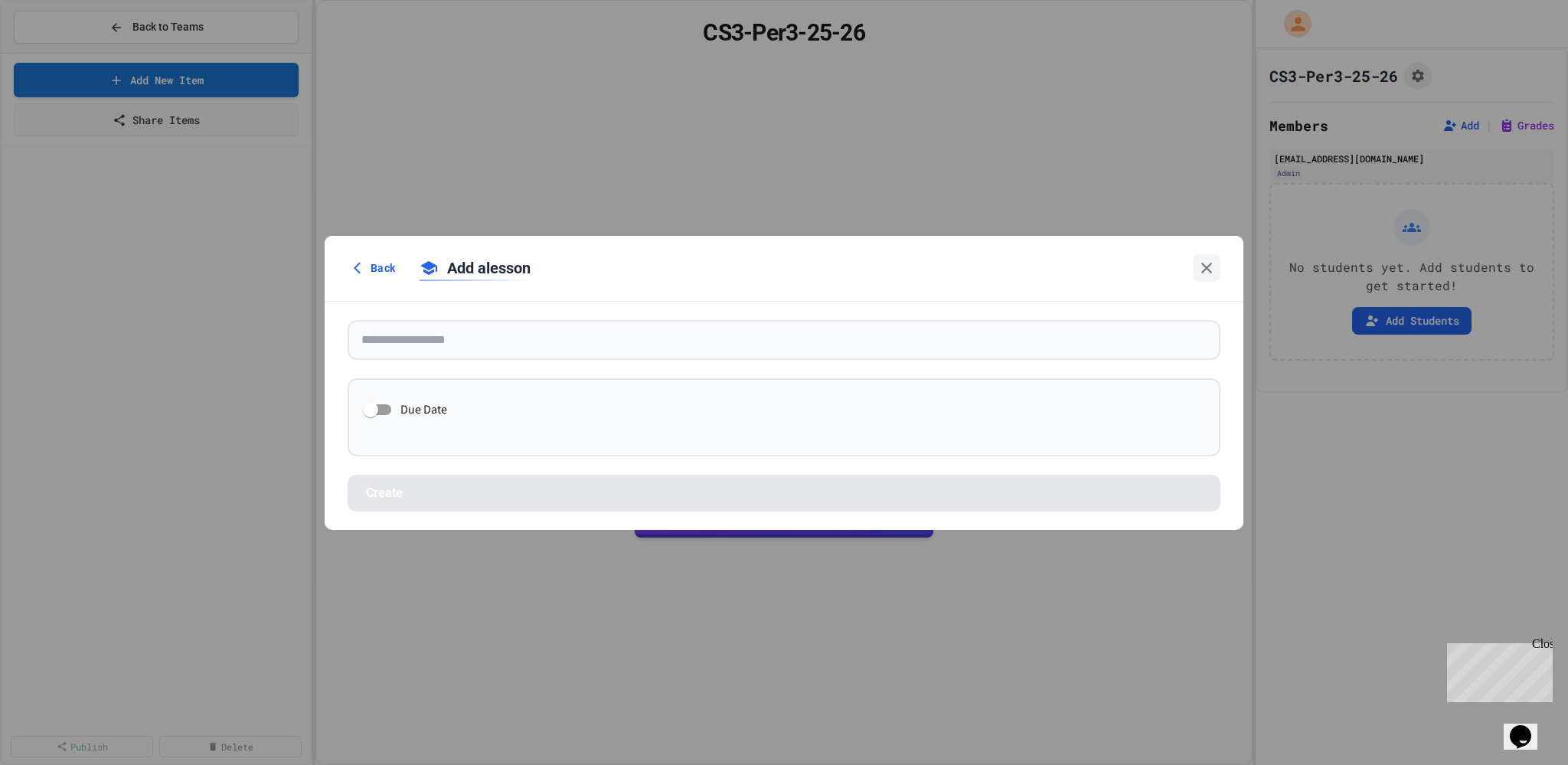
click at [125, 29] on div "Back Add a lesson Due Date Create" at bounding box center [784, 382] width 1568 height 765
click at [124, 20] on div "Back Add a lesson Due Date Create" at bounding box center [784, 382] width 1568 height 765
click at [104, 22] on div "Back Add a lesson Due Date Create" at bounding box center [784, 382] width 1568 height 765
click at [113, 23] on div "Back Add a lesson Due Date Create" at bounding box center [784, 382] width 1568 height 765
click at [1180, 272] on div "Back Add a lesson" at bounding box center [784, 268] width 873 height 29
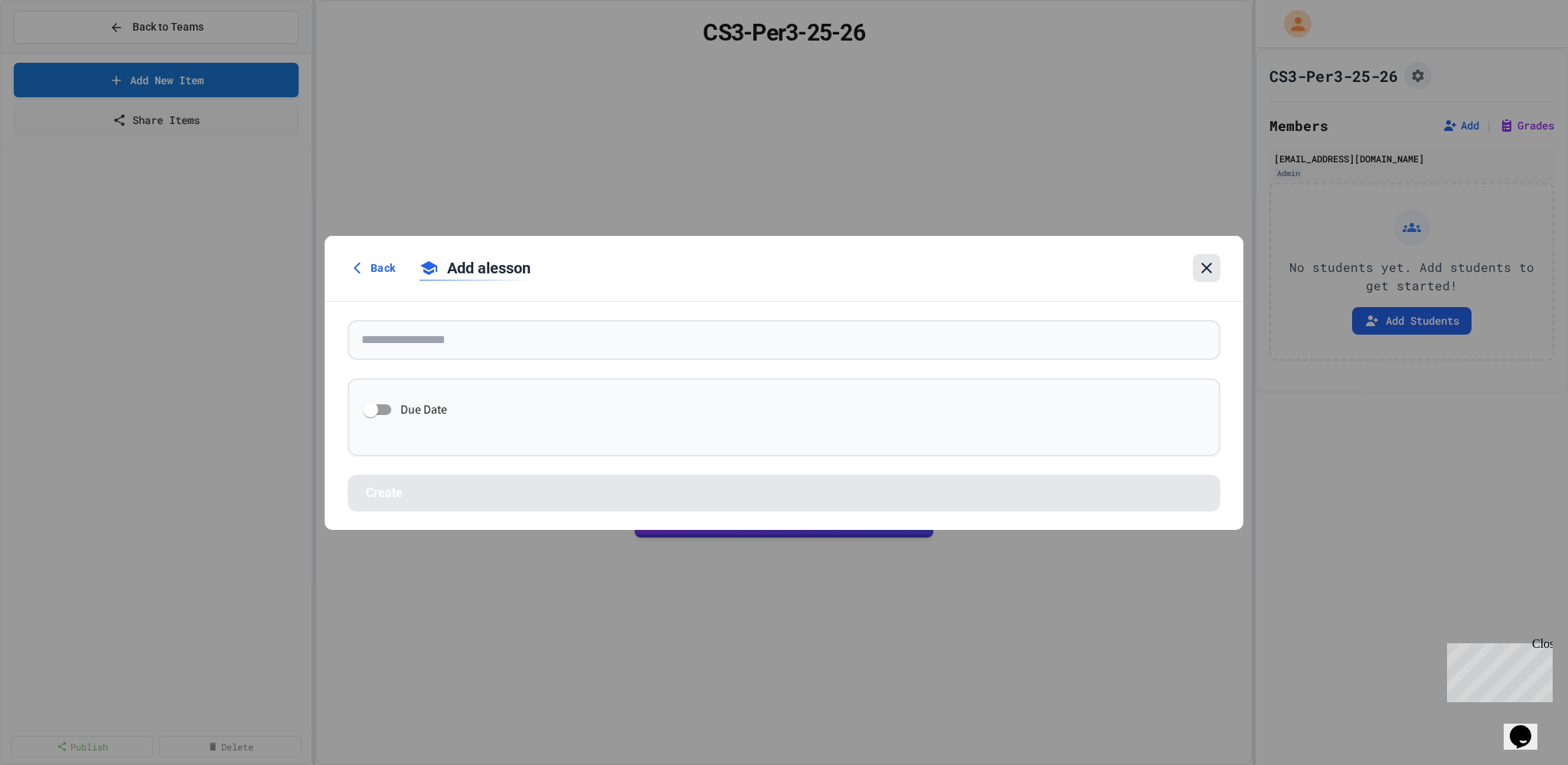
click at [1205, 269] on icon at bounding box center [1206, 267] width 18 height 18
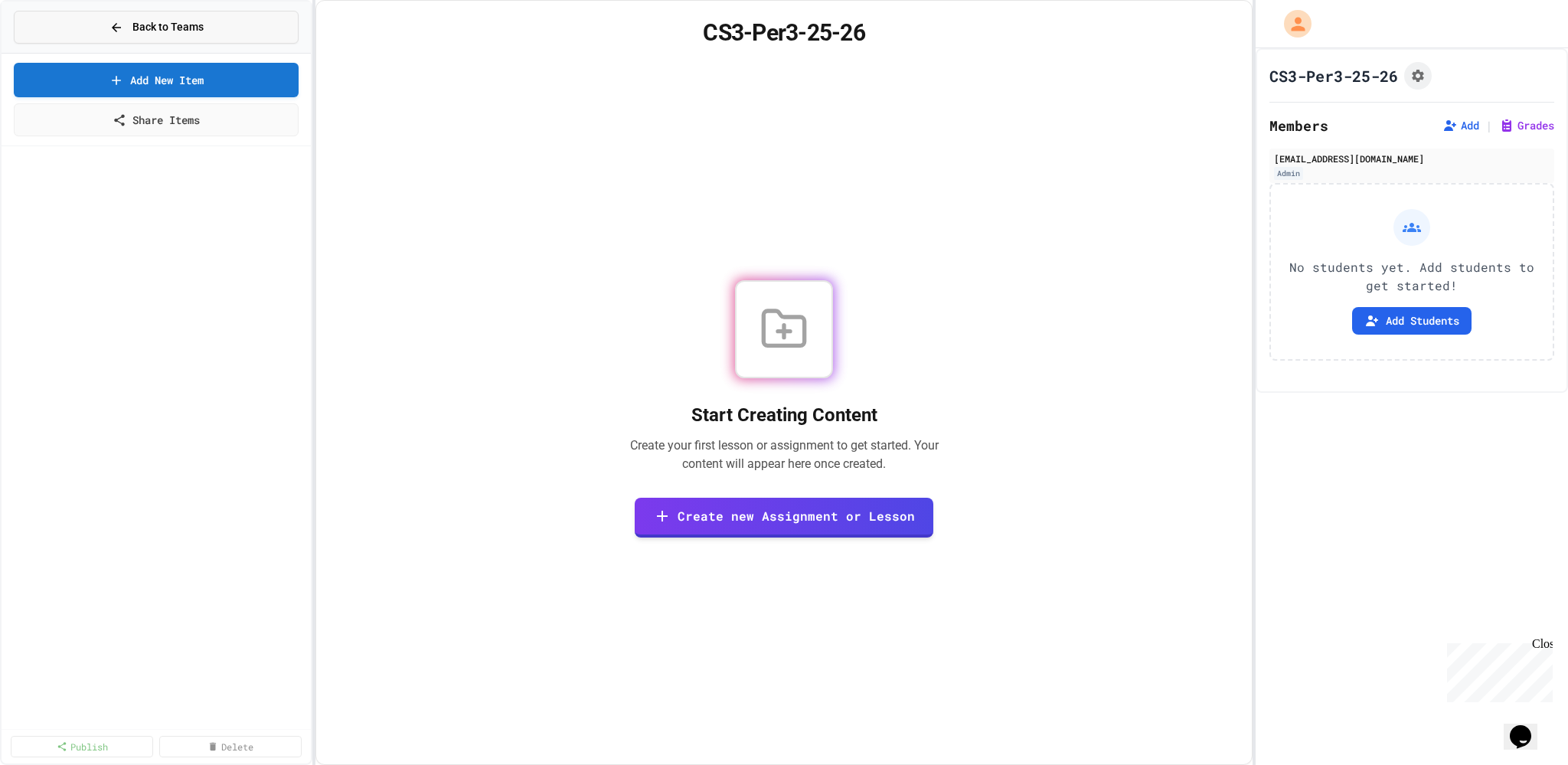
click at [116, 27] on icon at bounding box center [116, 27] width 10 height 10
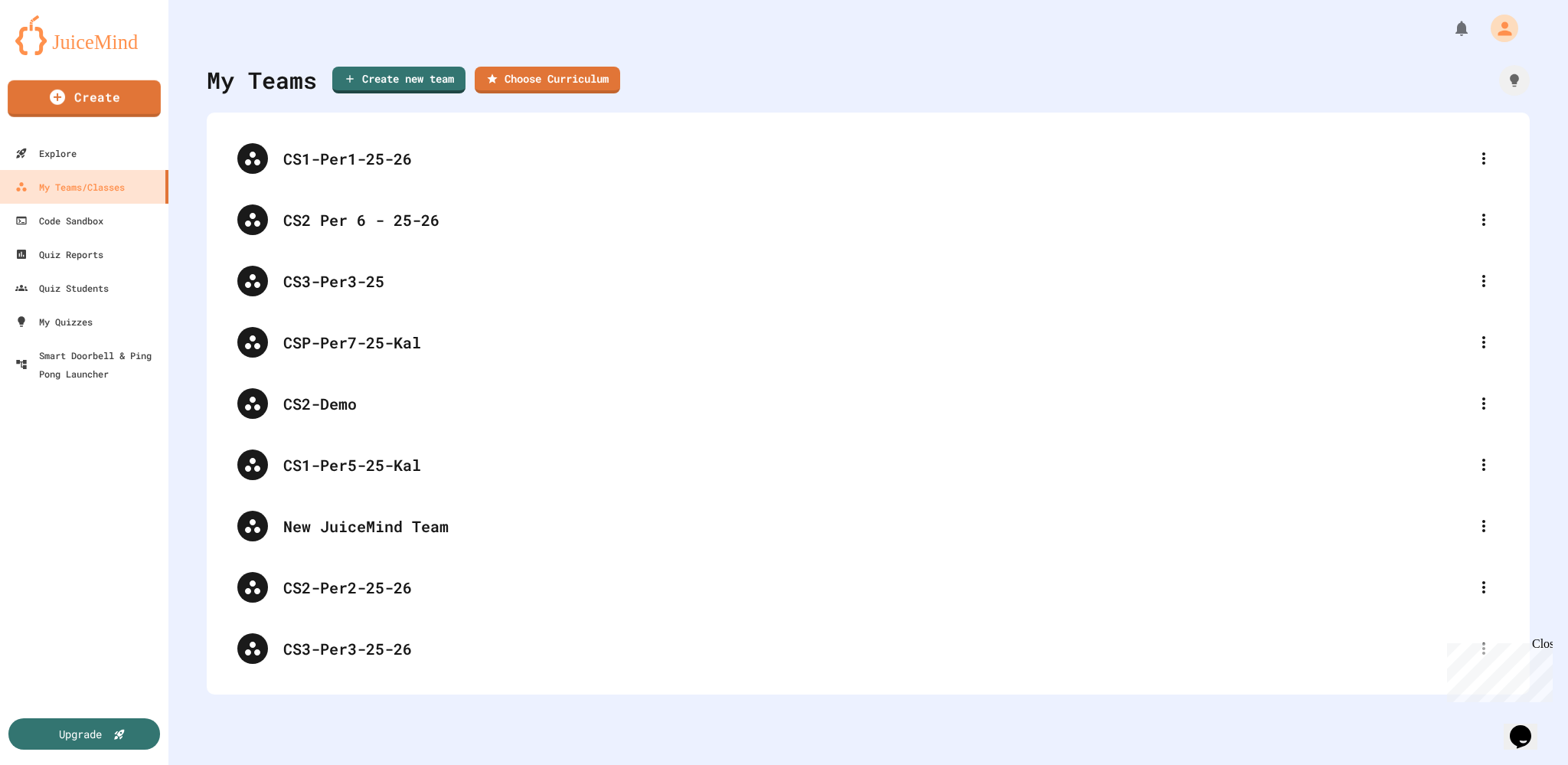
click at [80, 30] on img at bounding box center [84, 36] width 137 height 40
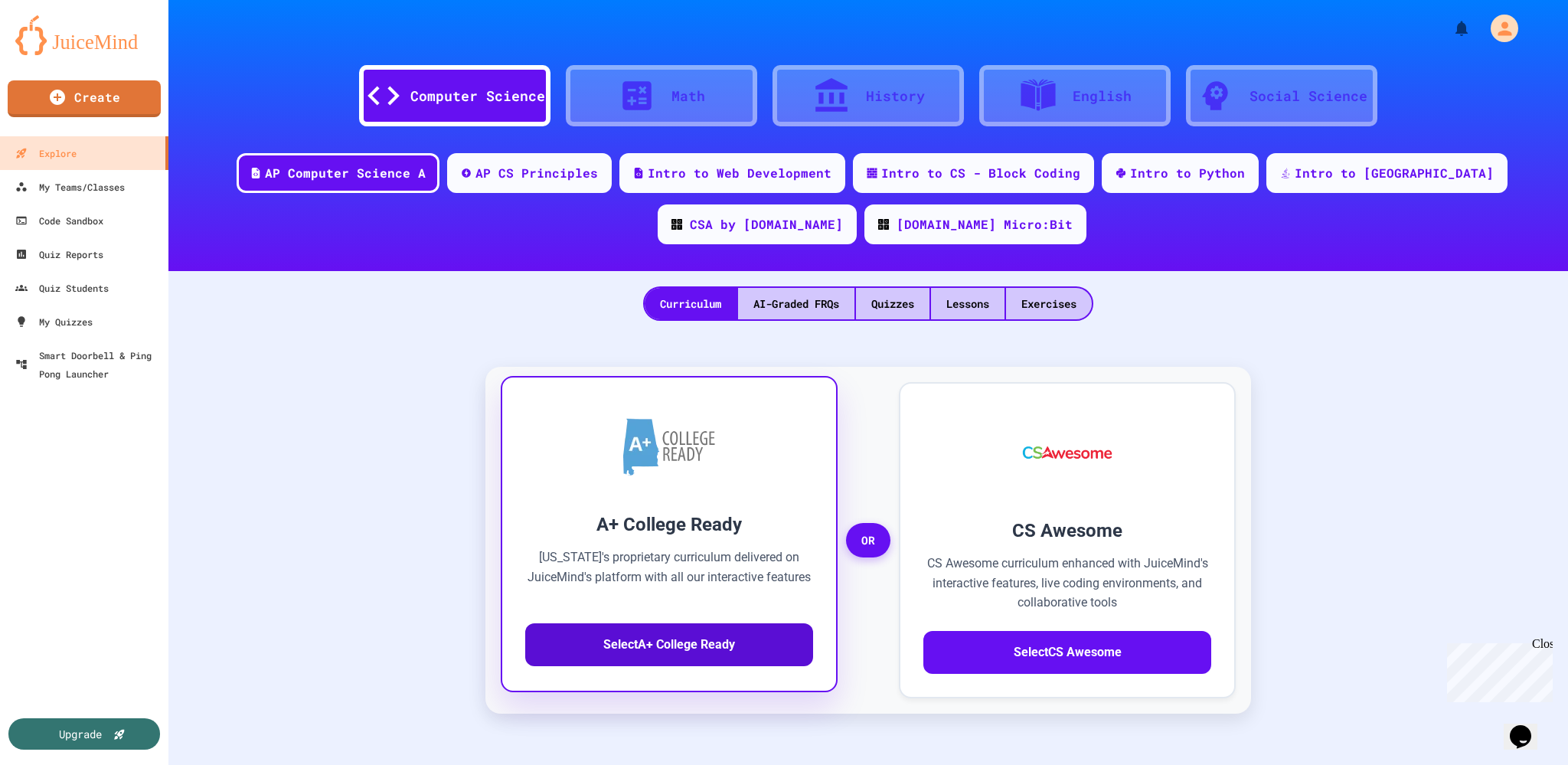
click at [669, 654] on button "Select A+ College Ready" at bounding box center [669, 644] width 288 height 43
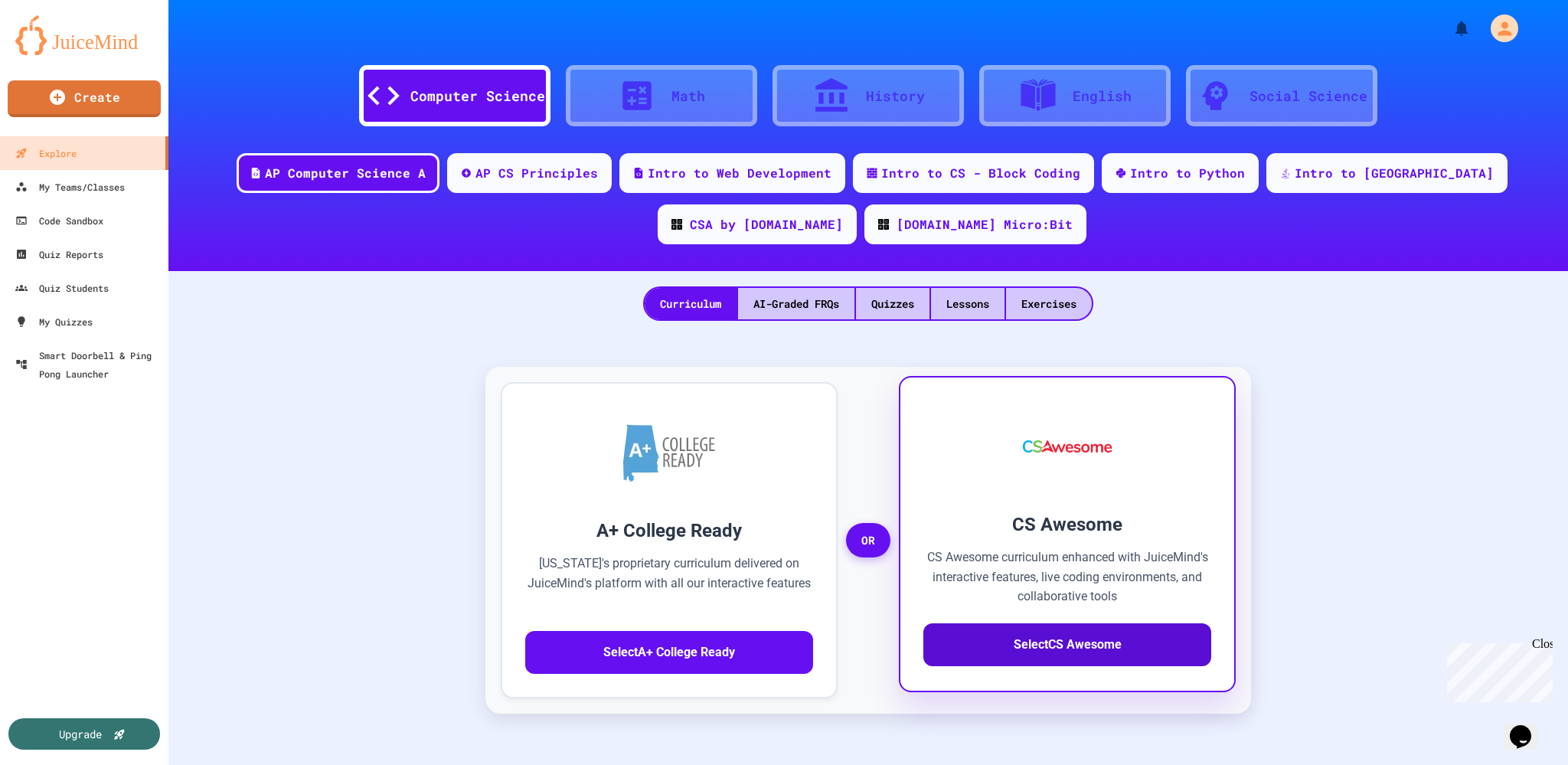
click at [1070, 647] on button "Select CS Awesome" at bounding box center [1067, 644] width 288 height 43
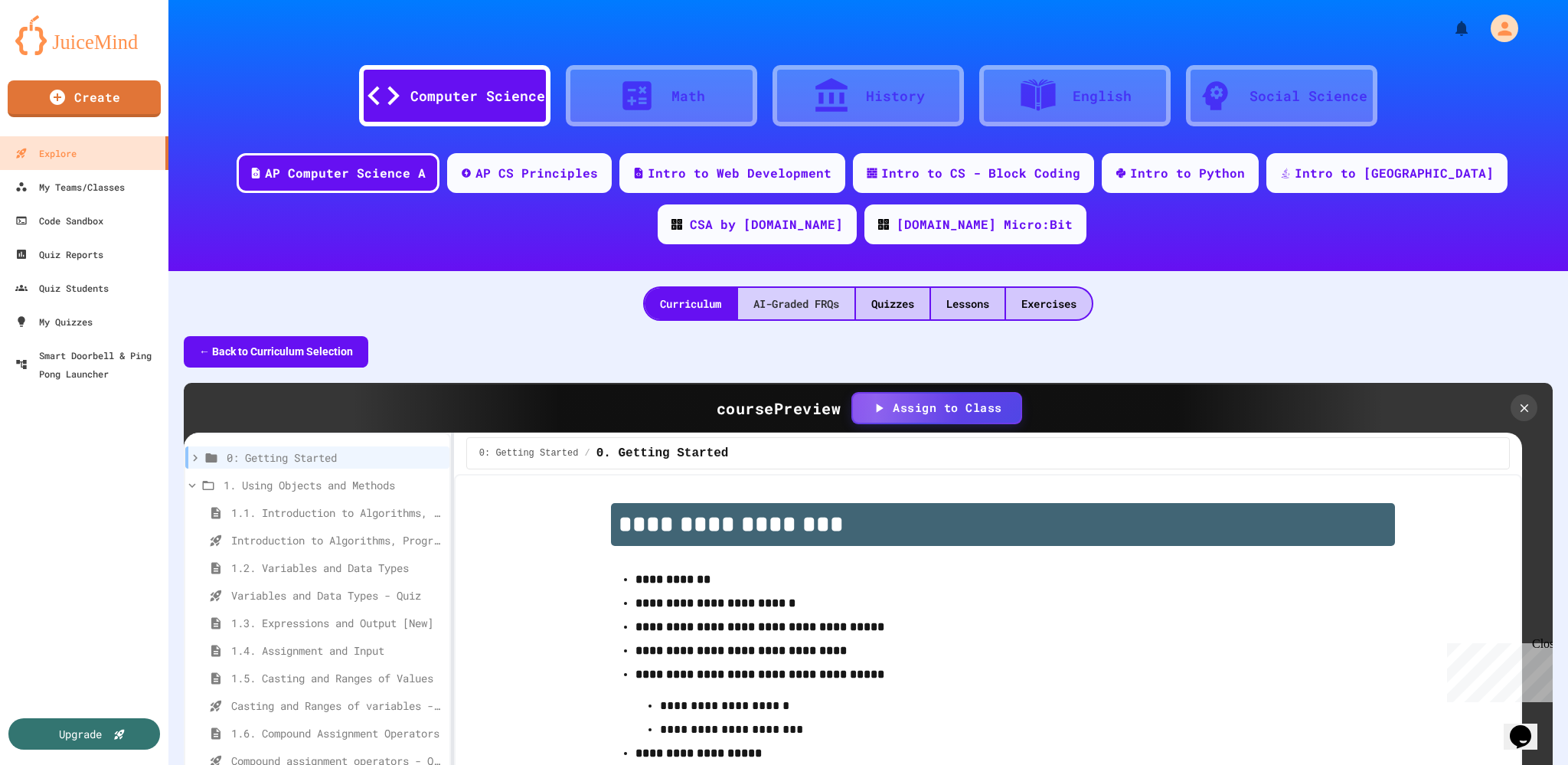
click at [807, 302] on div "AI-Graded FRQs" at bounding box center [796, 304] width 117 height 31
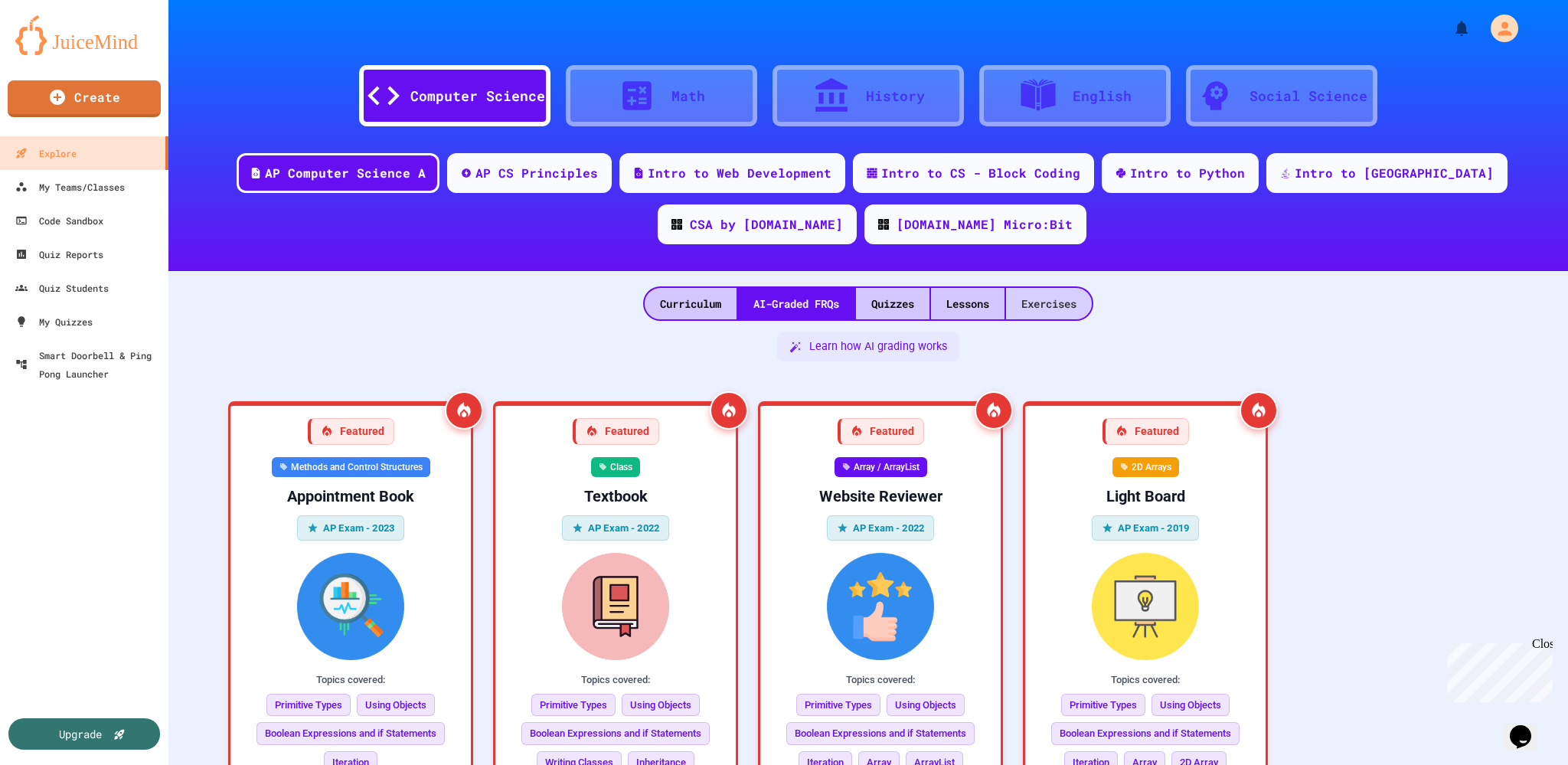
click at [1039, 308] on div "Exercises" at bounding box center [1049, 304] width 86 height 31
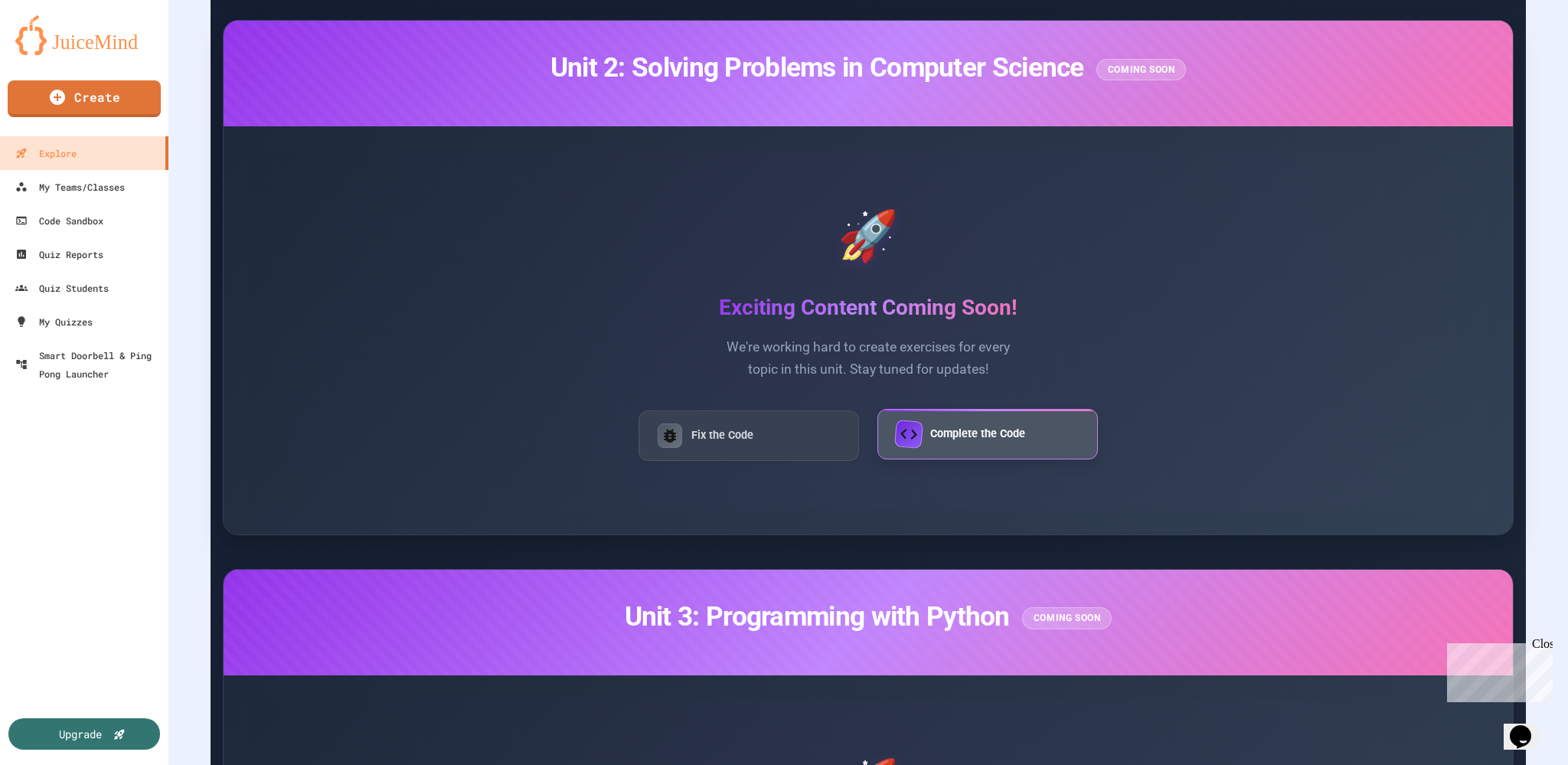
scroll to position [2757, 0]
